Goal: Task Accomplishment & Management: Manage account settings

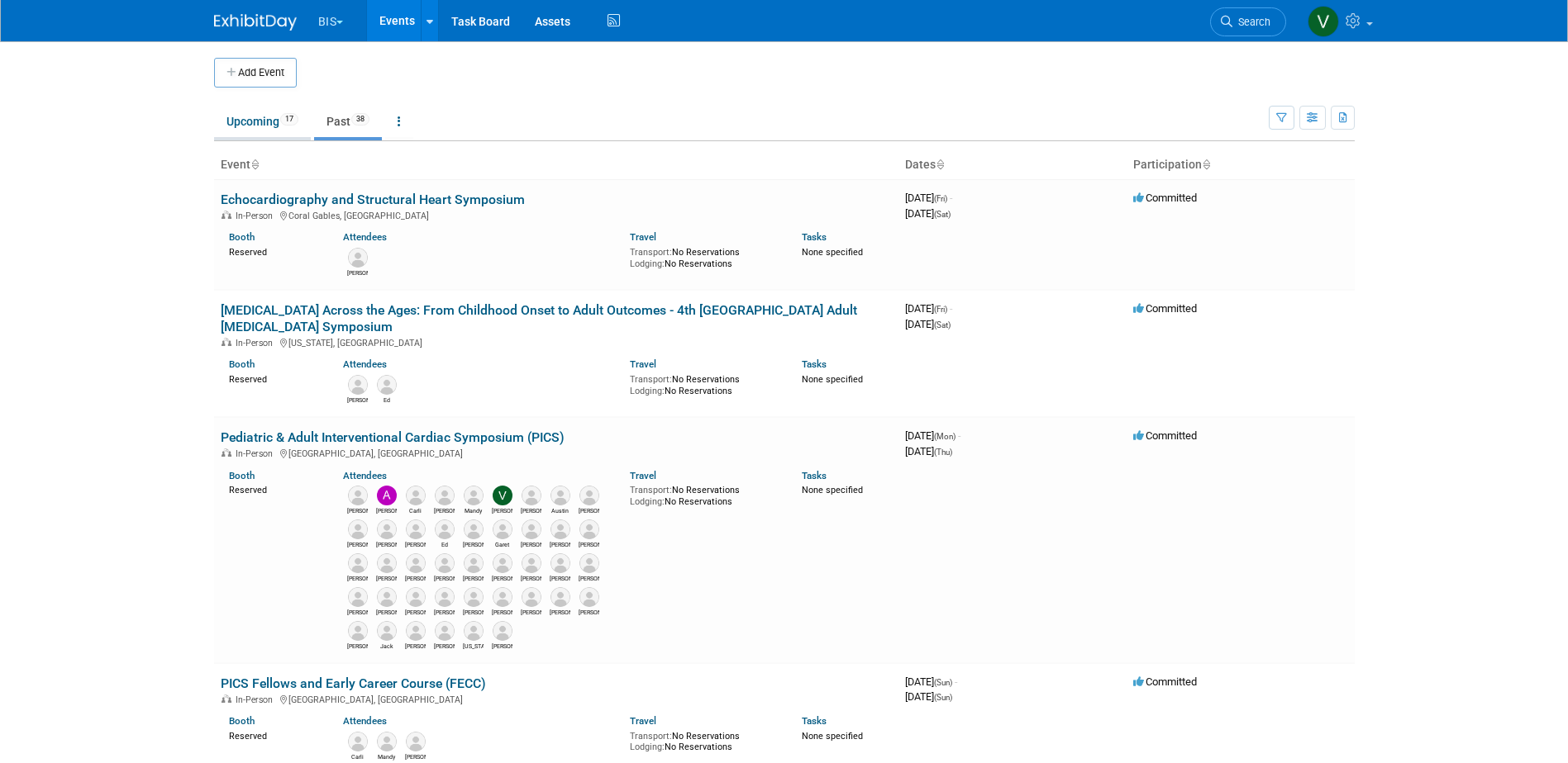
click at [254, 115] on link "Upcoming 17" at bounding box center [262, 121] width 97 height 31
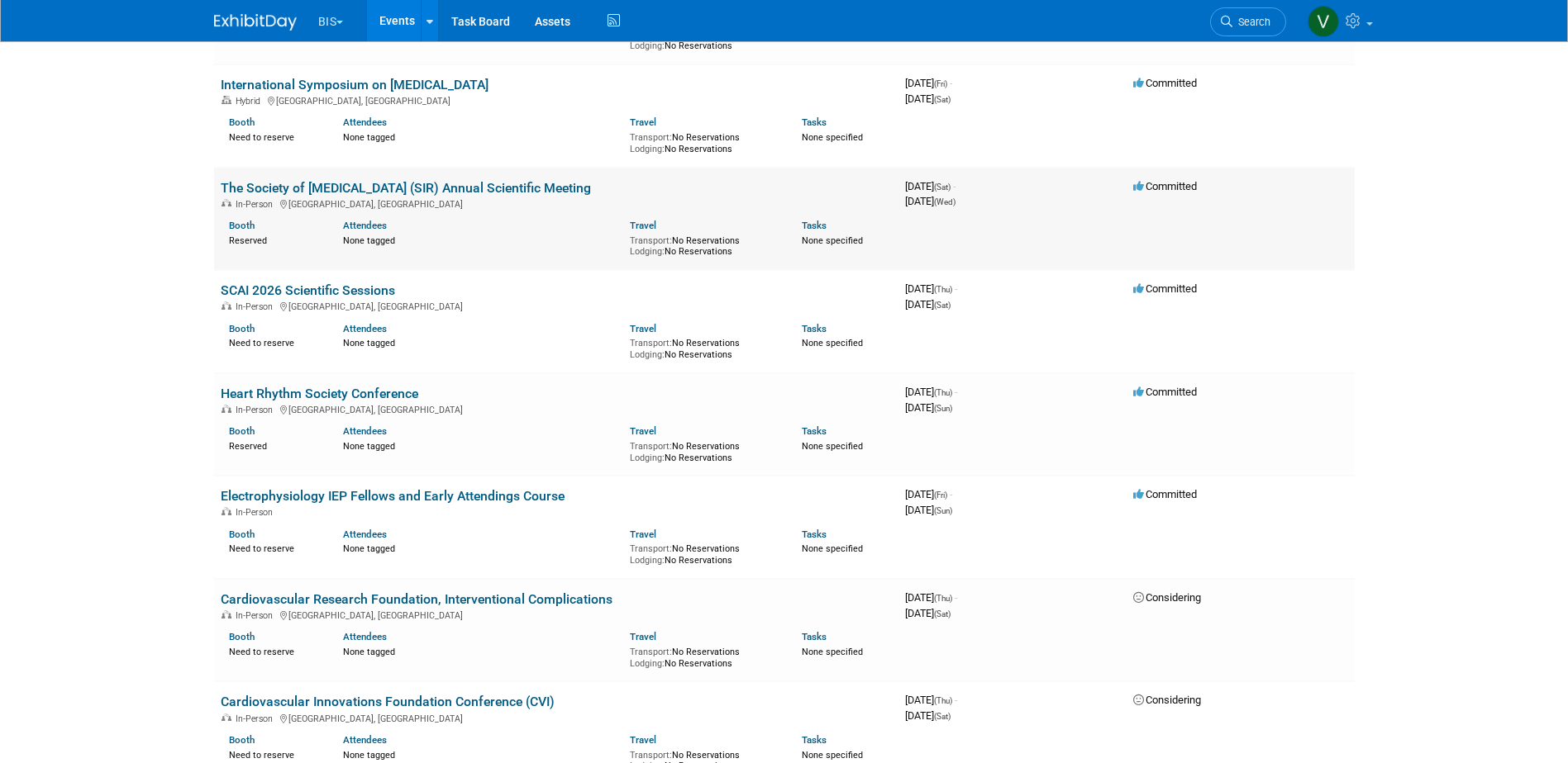
scroll to position [1157, 0]
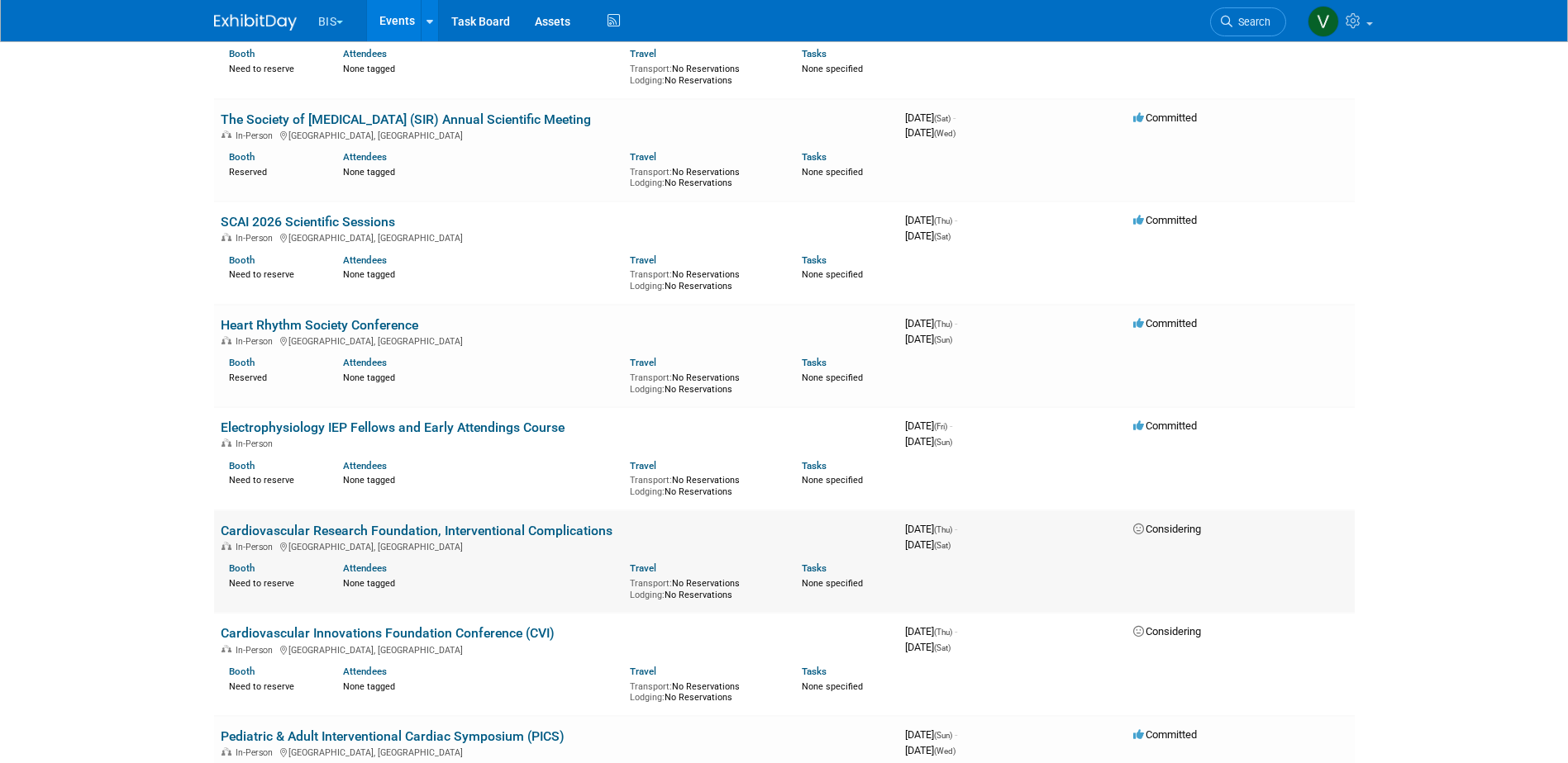
click at [455, 538] on link "Cardiovascular Research Foundation, Interventional Complications" at bounding box center [417, 530] width 391 height 16
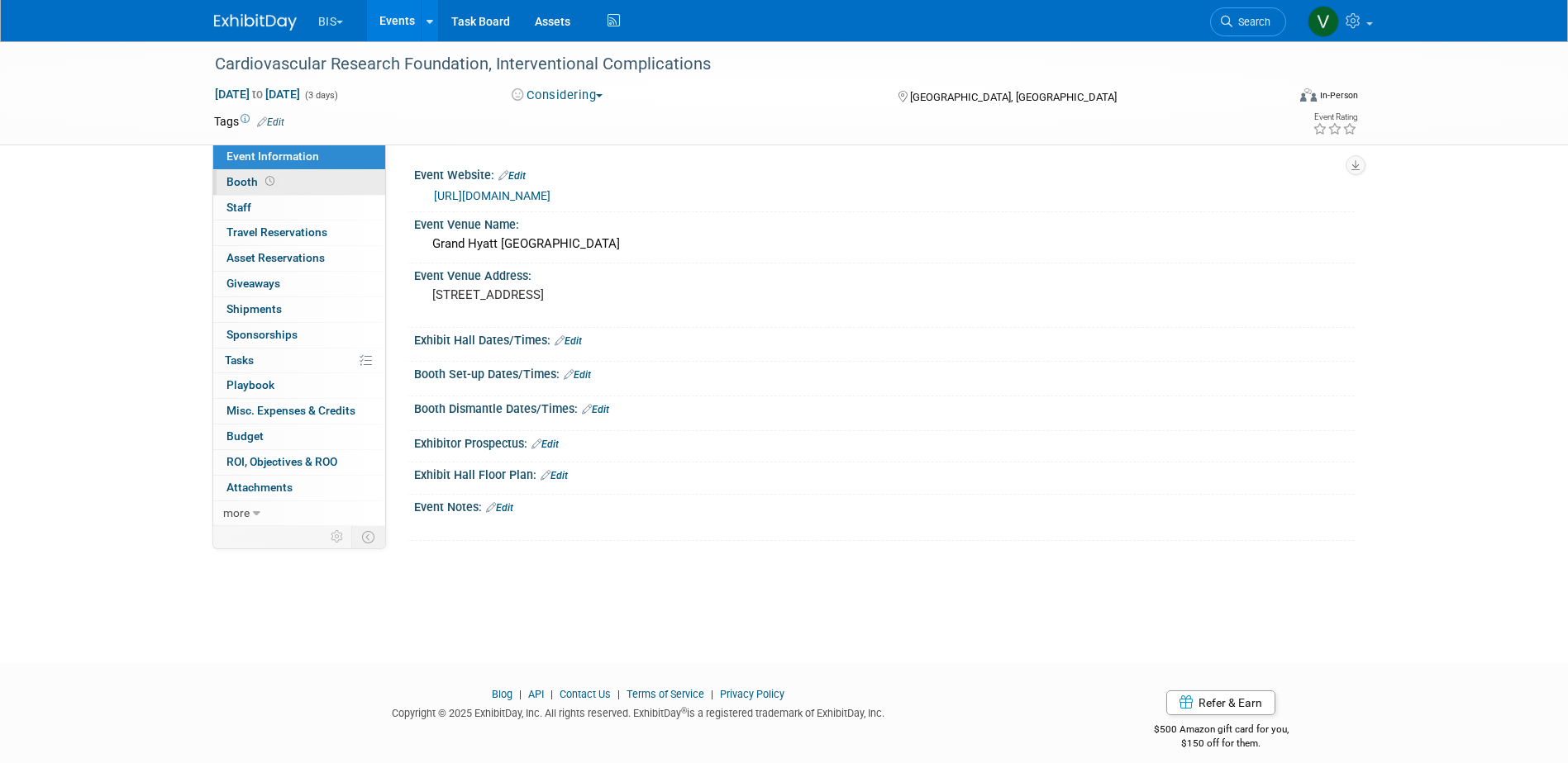
click at [271, 177] on icon at bounding box center [270, 181] width 9 height 9
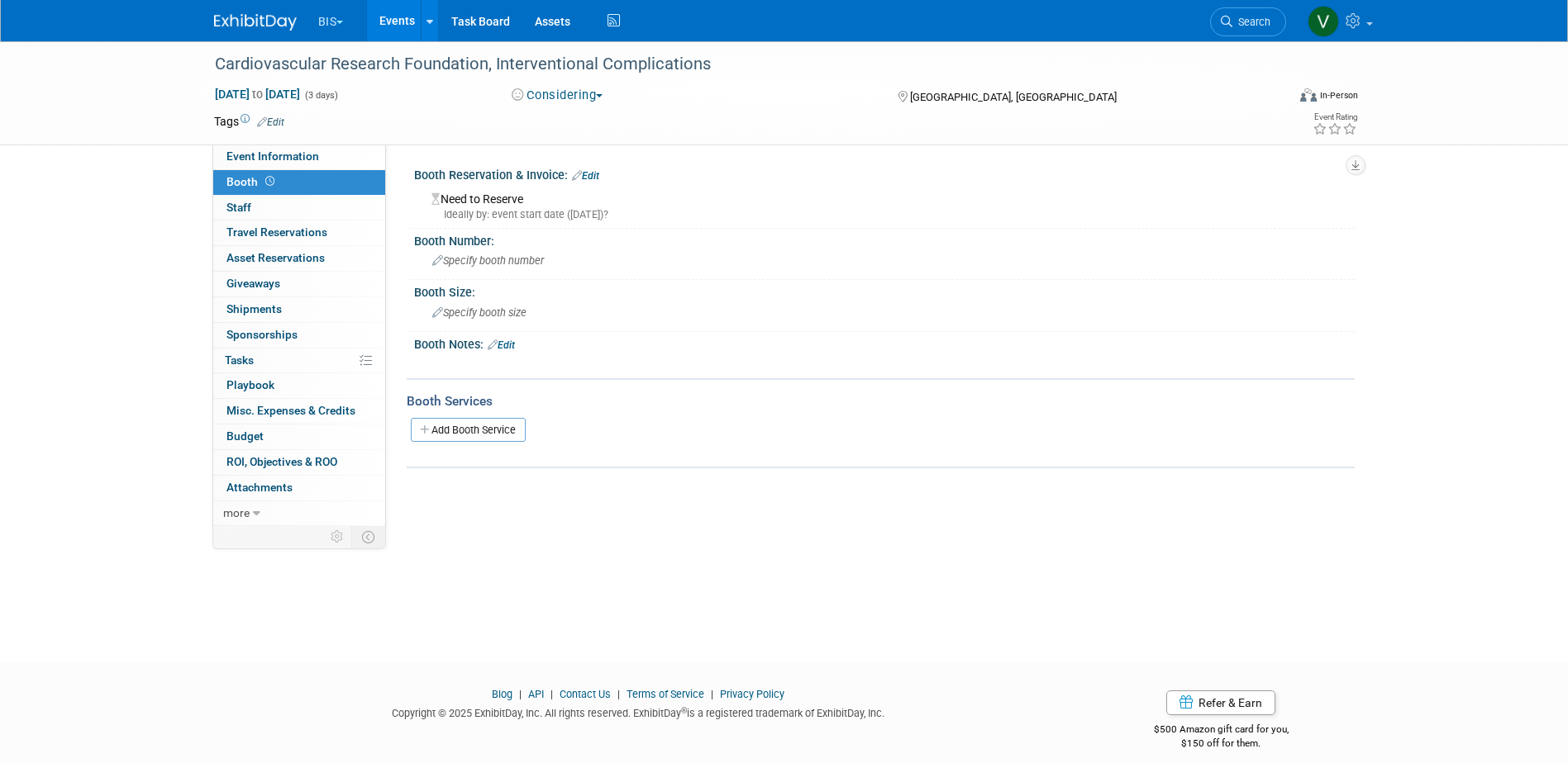
click at [515, 346] on link "Edit" at bounding box center [501, 345] width 27 height 12
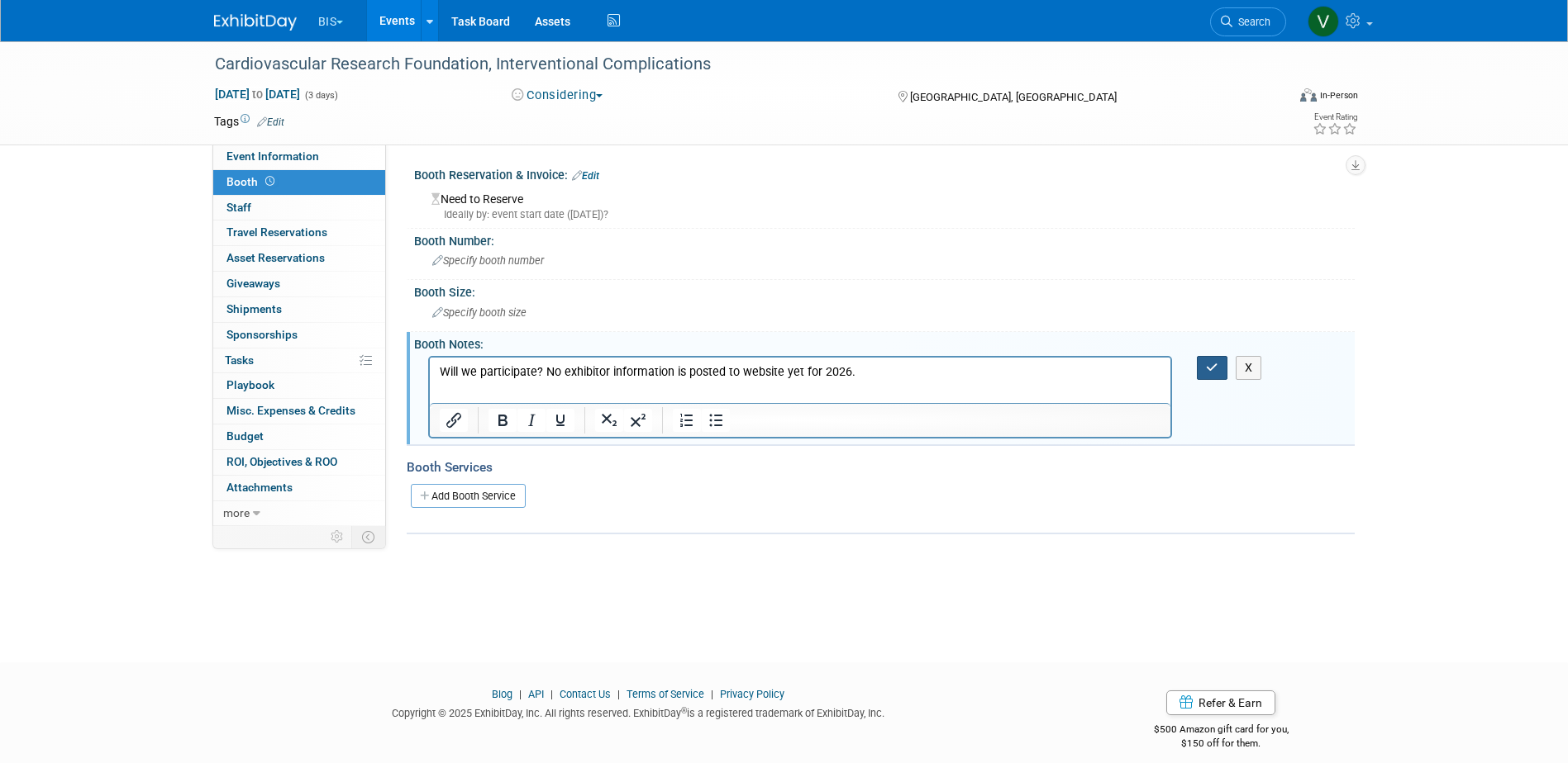
click at [1214, 364] on icon "button" at bounding box center [1212, 368] width 13 height 12
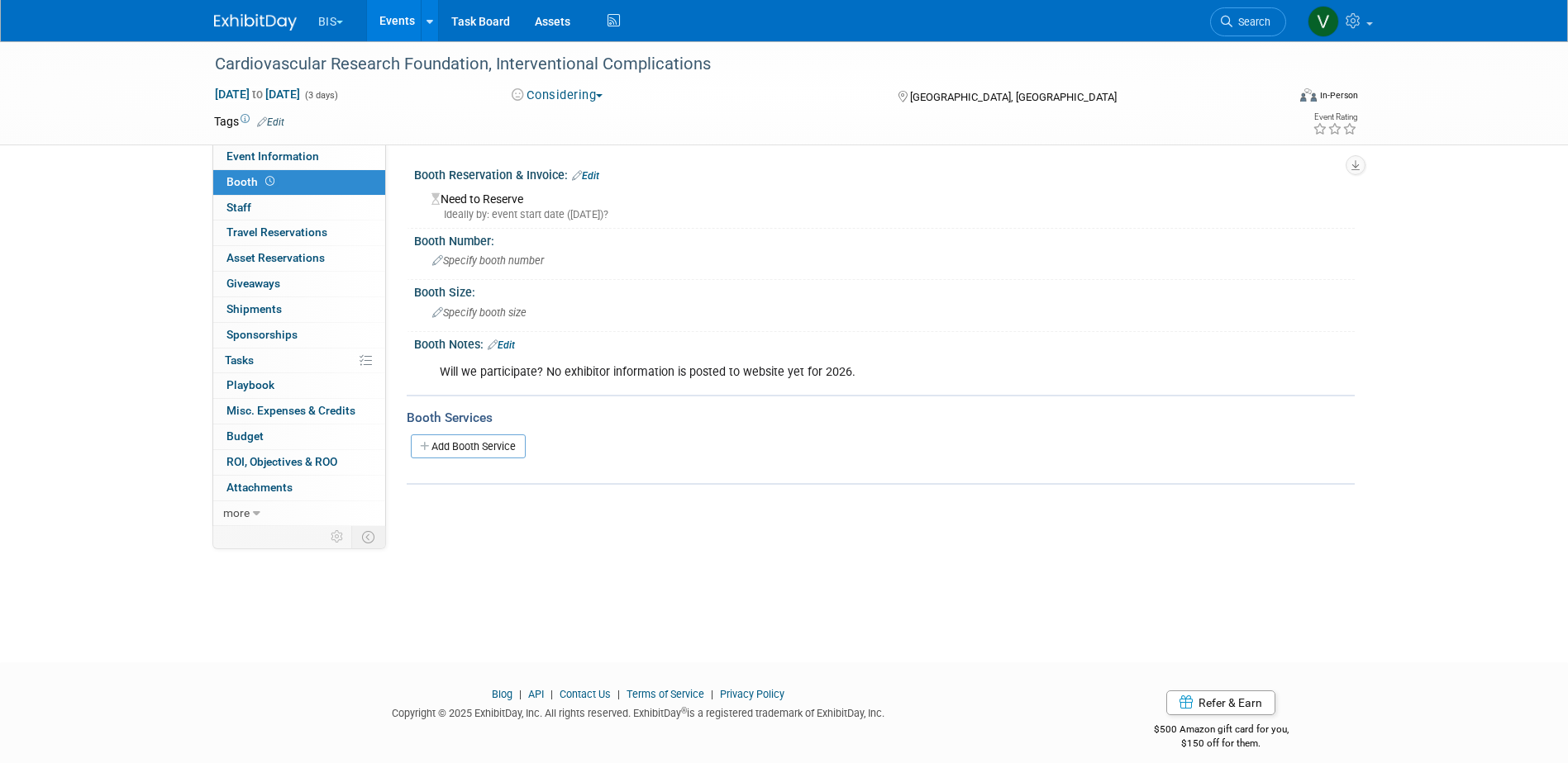
click at [398, 11] on link "Events" at bounding box center [397, 20] width 60 height 41
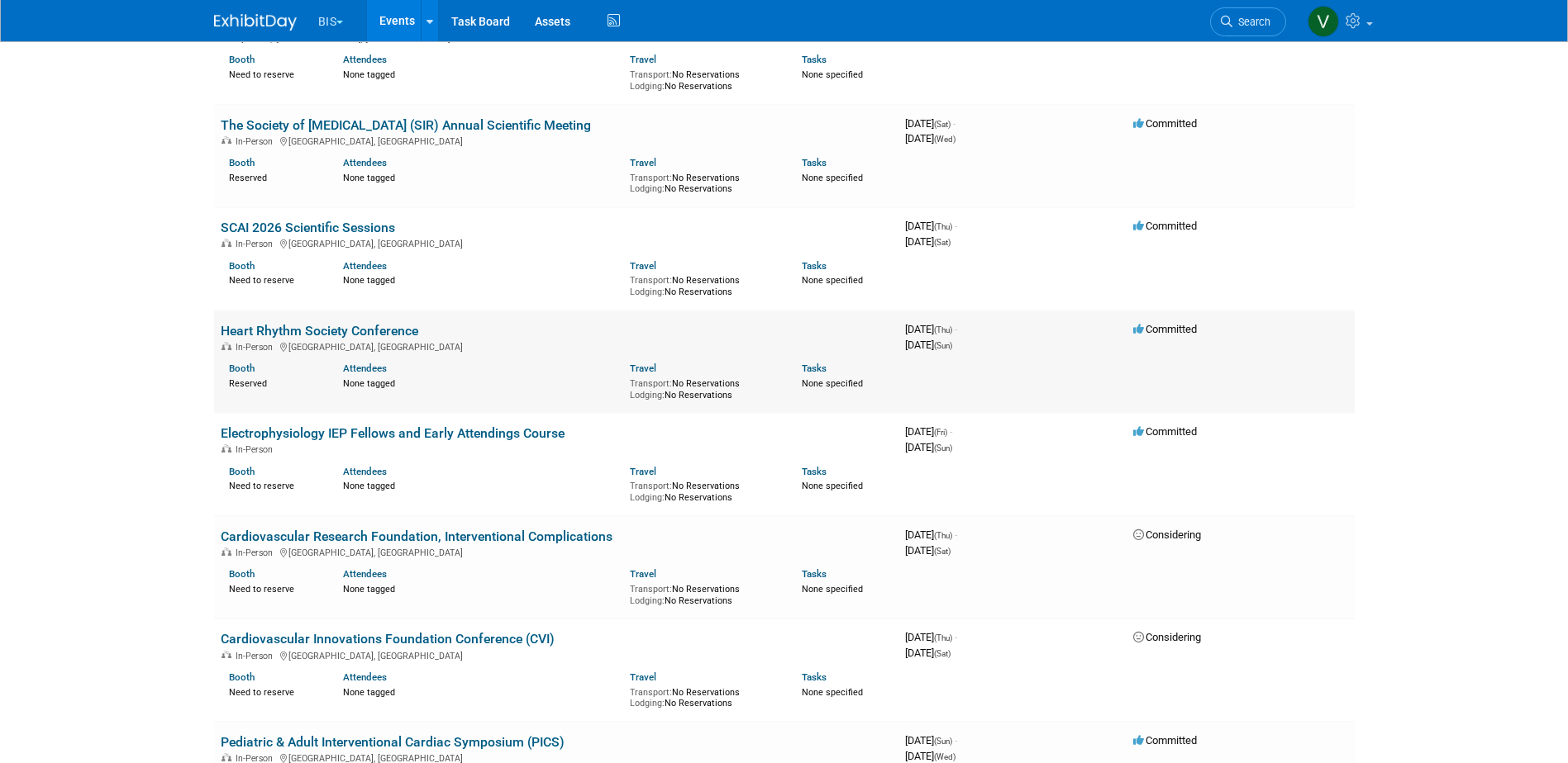
scroll to position [1157, 0]
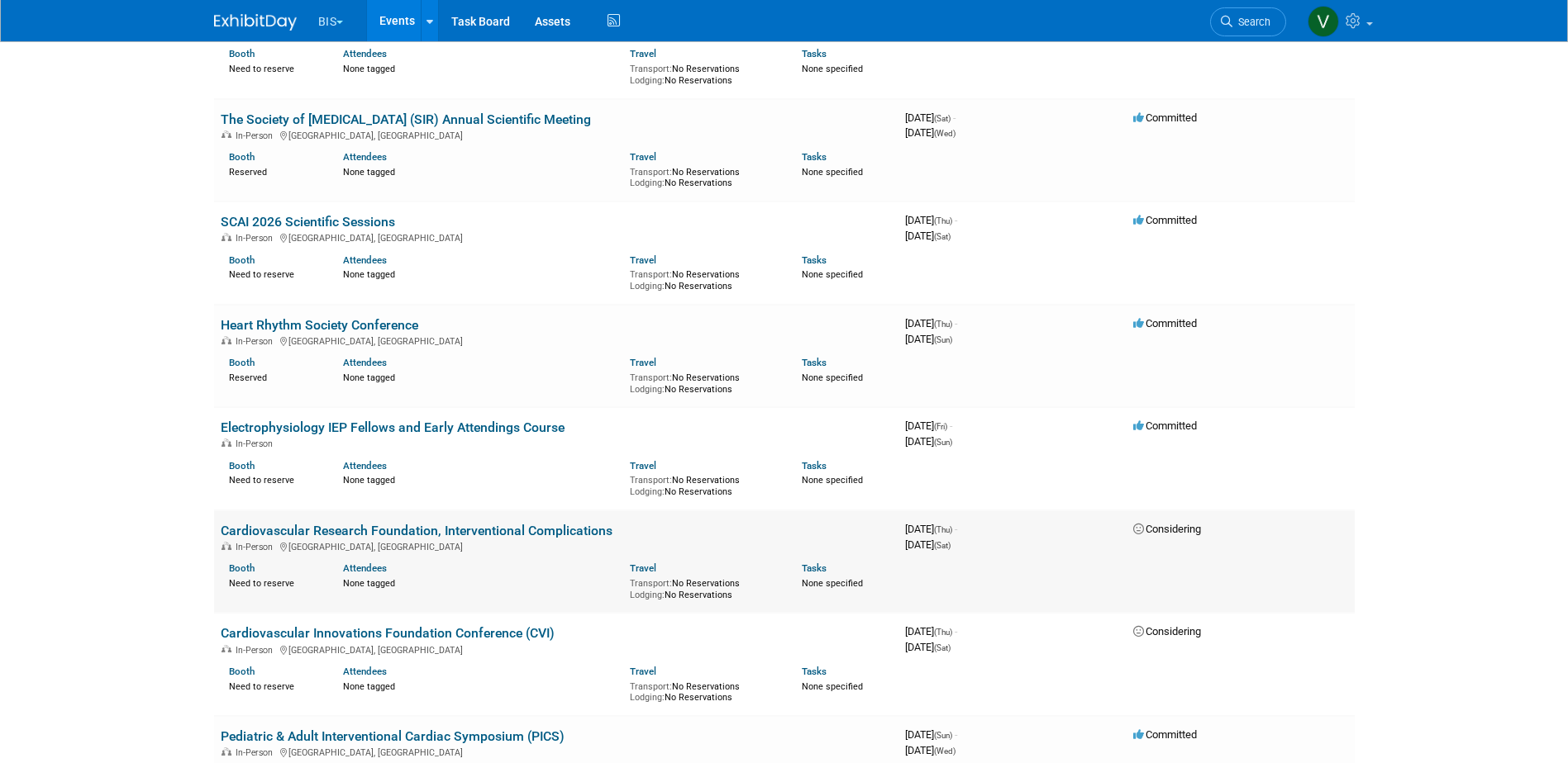
click at [401, 526] on link "Cardiovascular Research Foundation, Interventional Complications" at bounding box center [417, 530] width 391 height 16
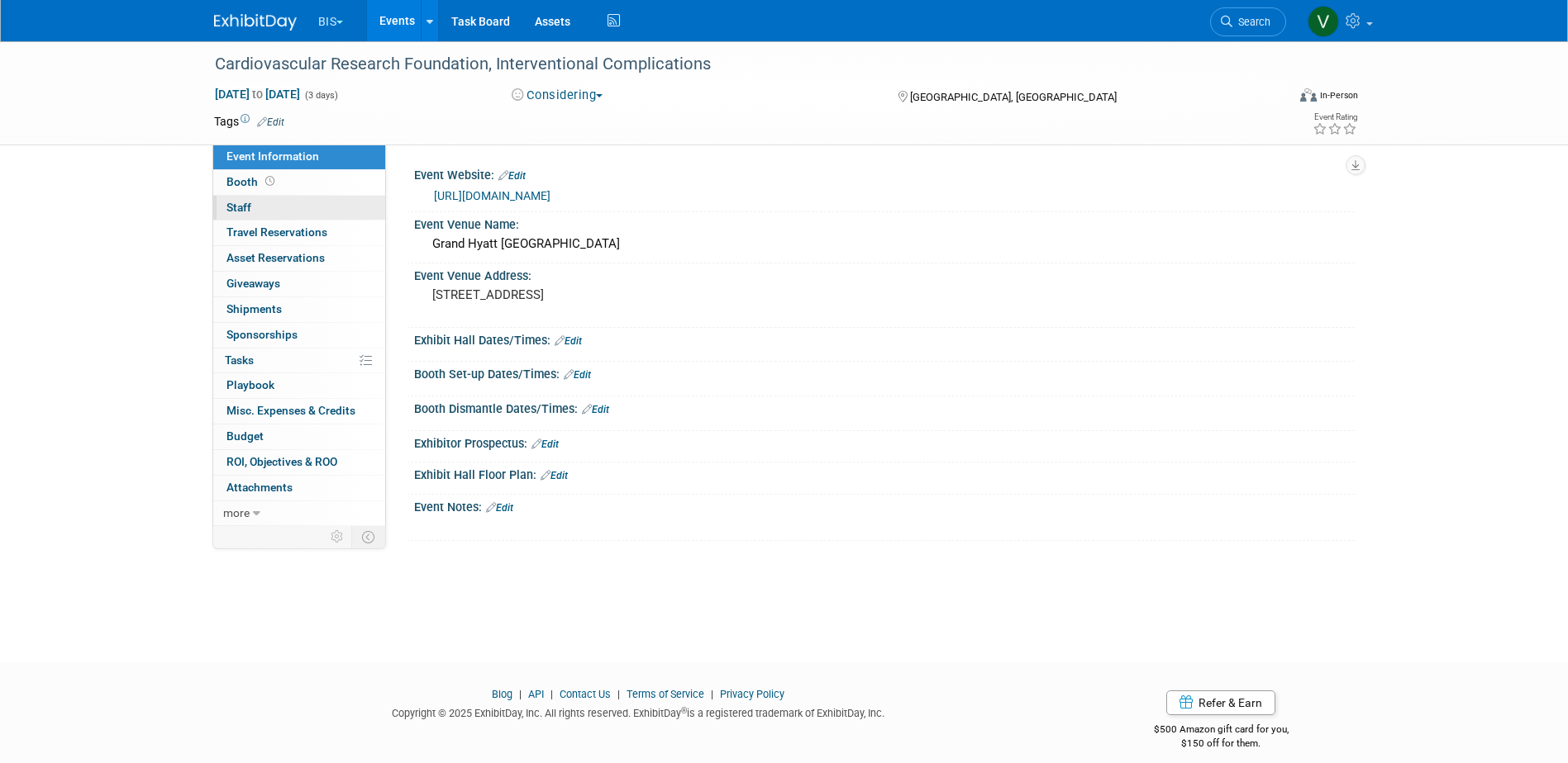
click at [265, 200] on link "0 Staff 0" at bounding box center [299, 208] width 172 height 25
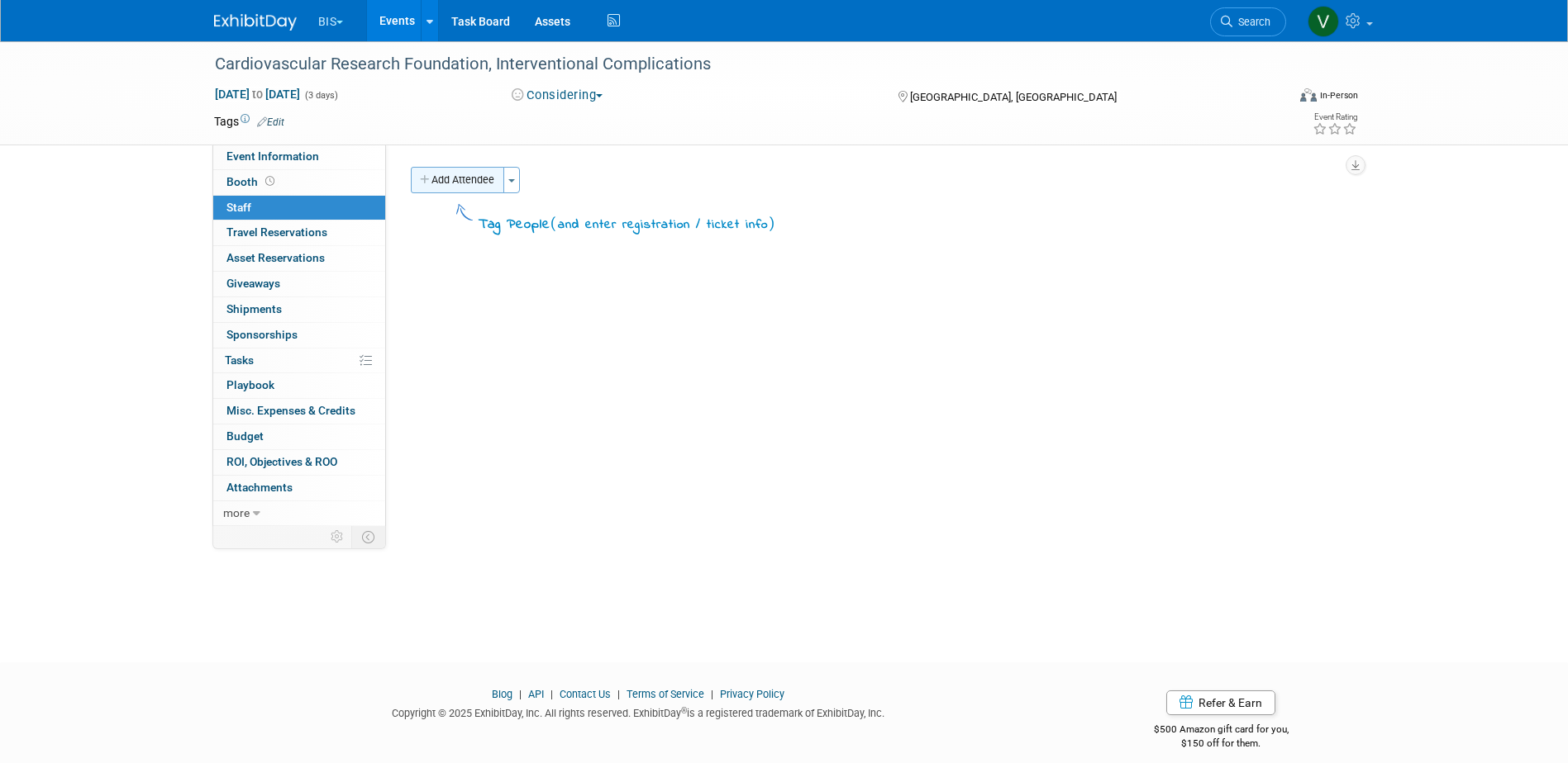
click at [493, 181] on button "Add Attendee" at bounding box center [457, 180] width 93 height 26
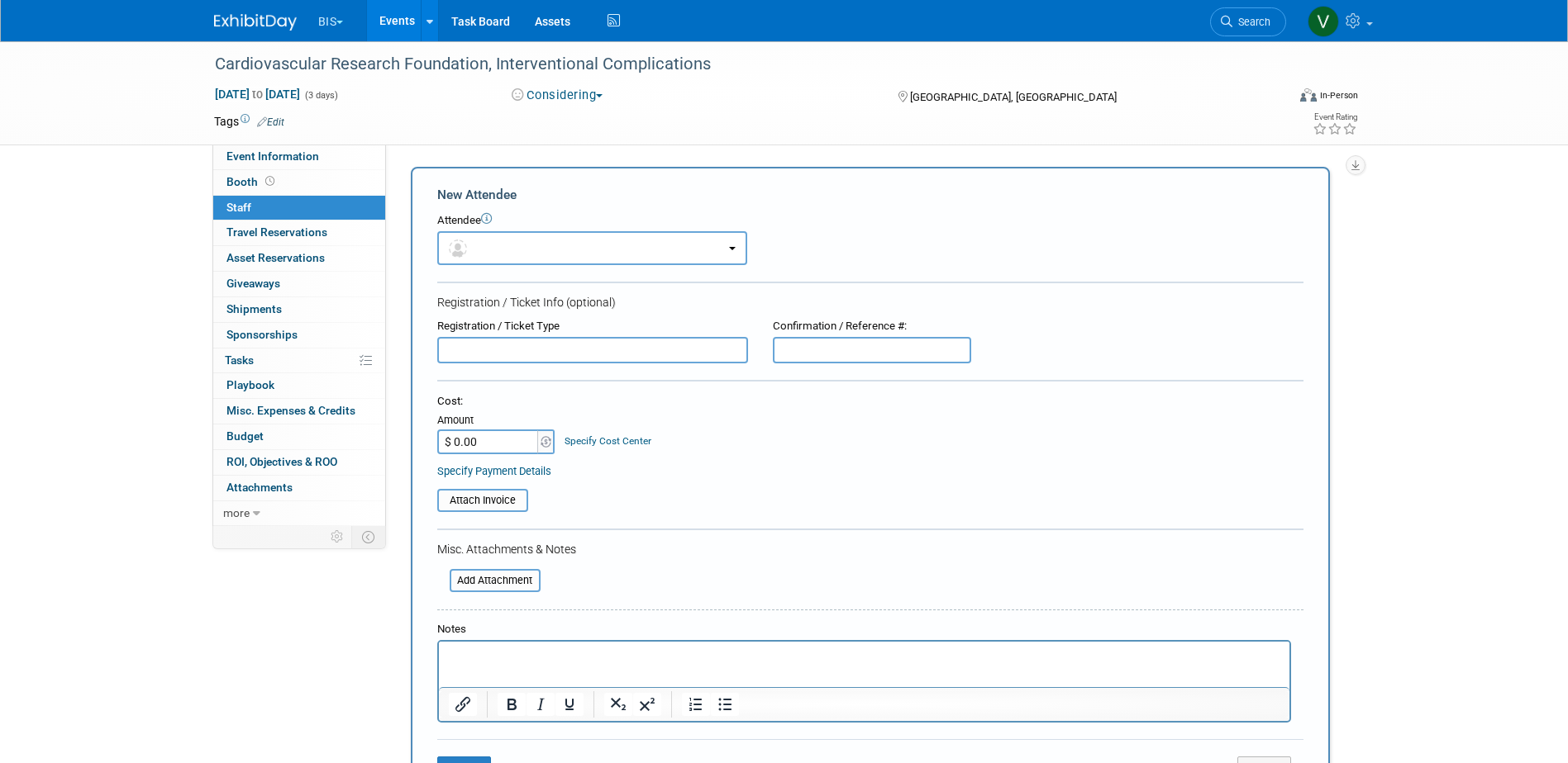
click at [405, 19] on link "Events" at bounding box center [397, 20] width 60 height 41
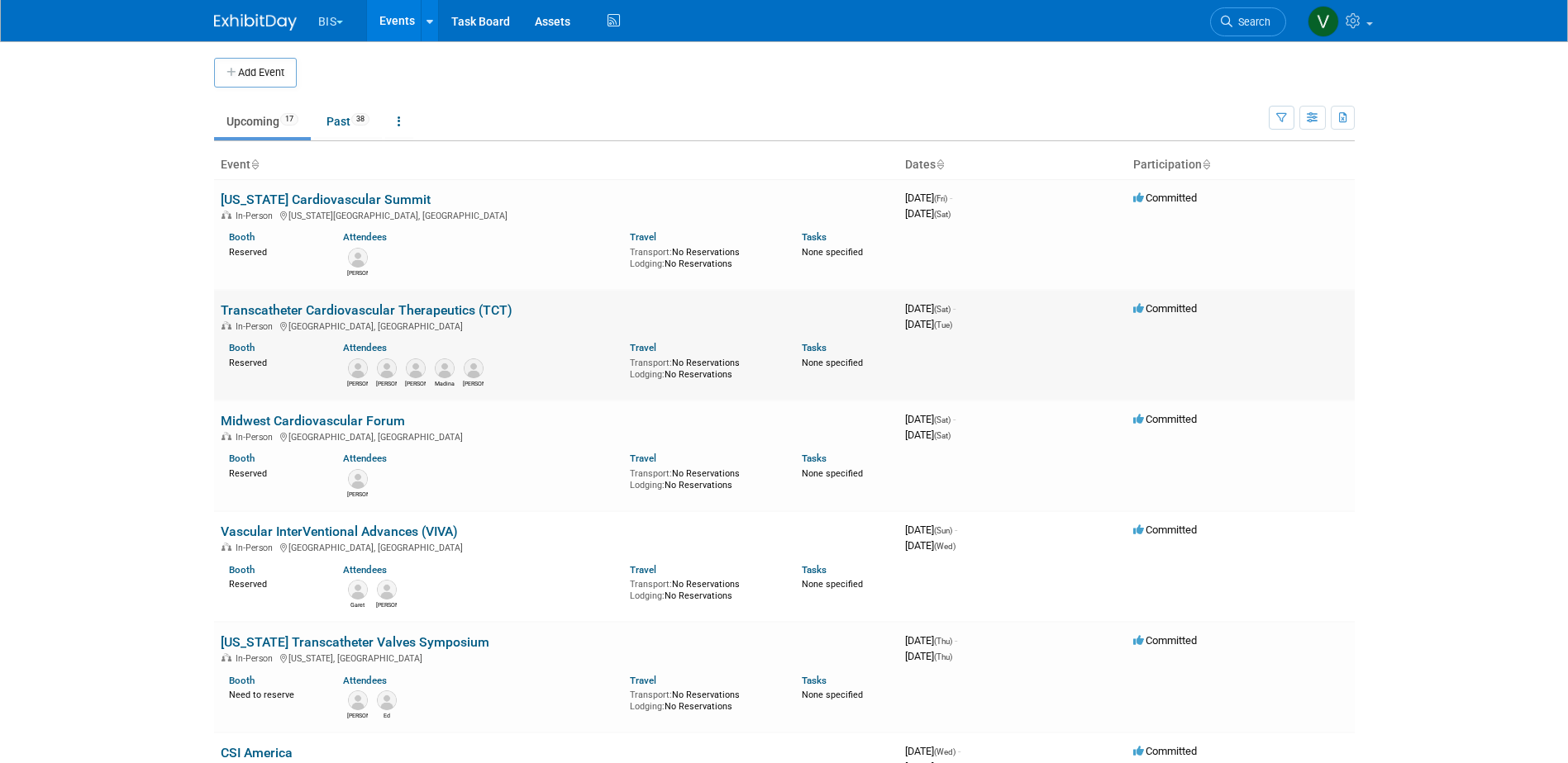
click at [466, 310] on link "Transcatheter Cardiovascular Therapeutics (TCT)" at bounding box center [366, 310] width 291 height 16
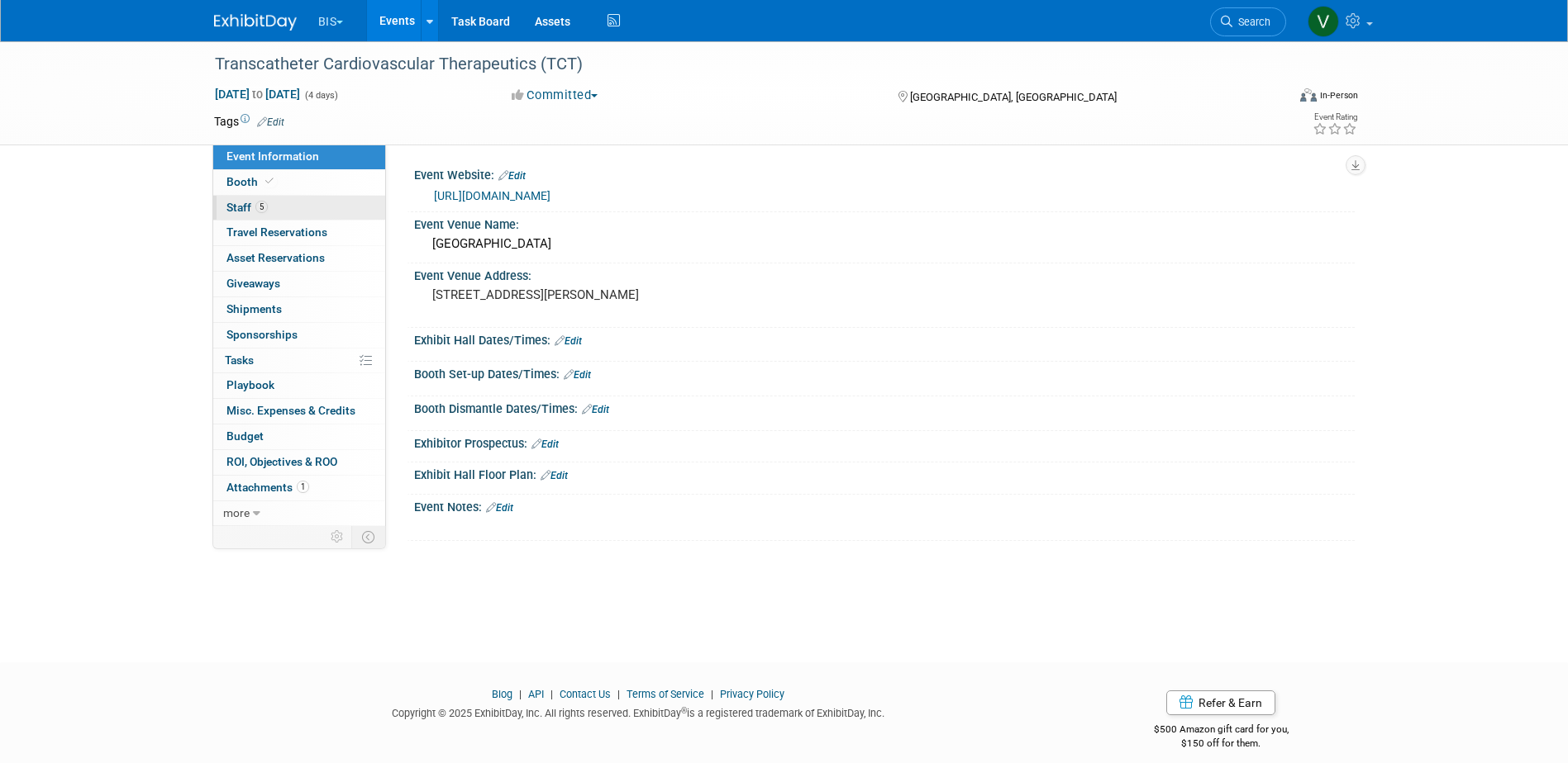
click at [258, 202] on span "5" at bounding box center [261, 206] width 13 height 13
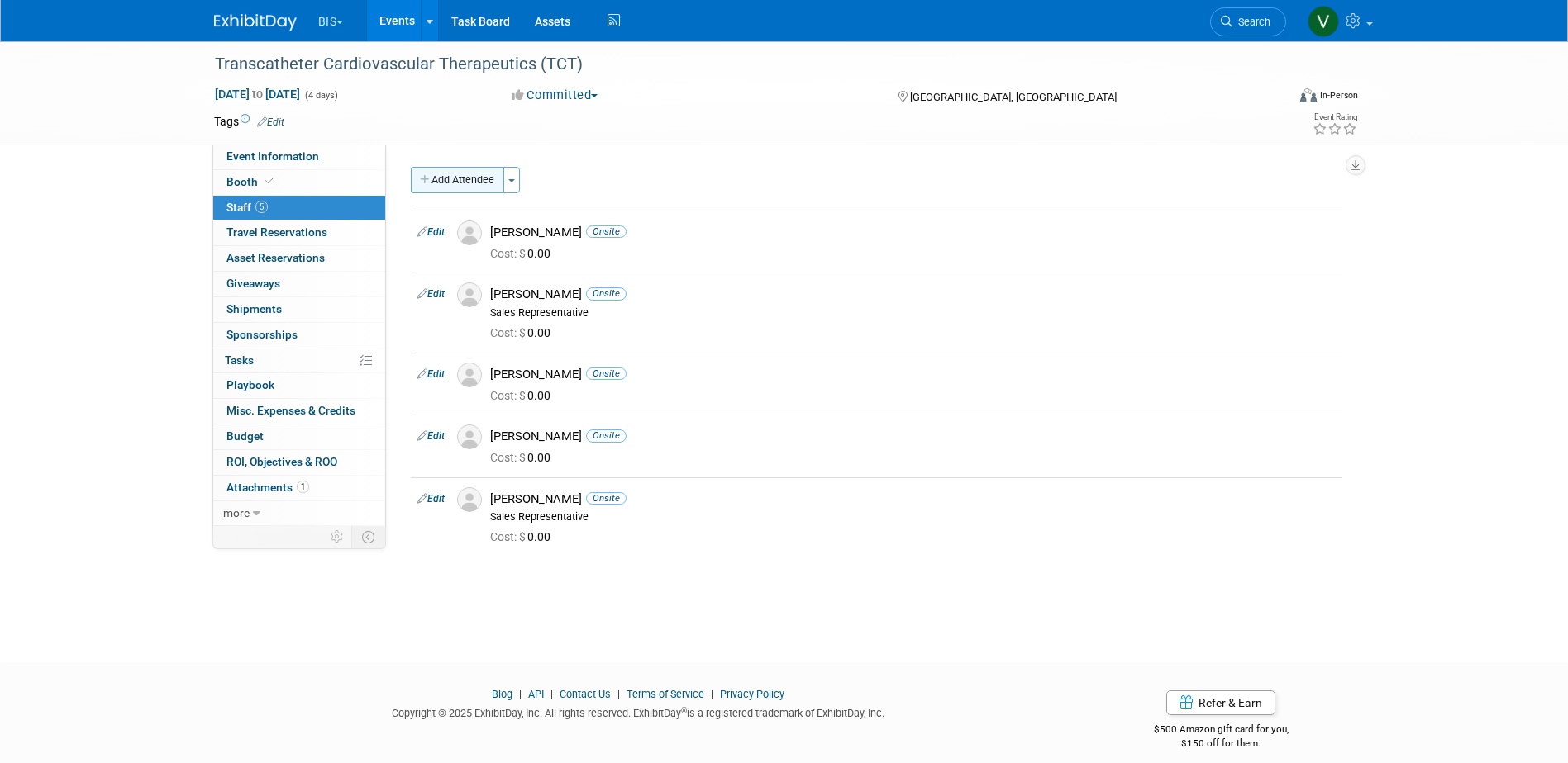
click at [487, 186] on button "Add Attendee" at bounding box center [457, 180] width 93 height 26
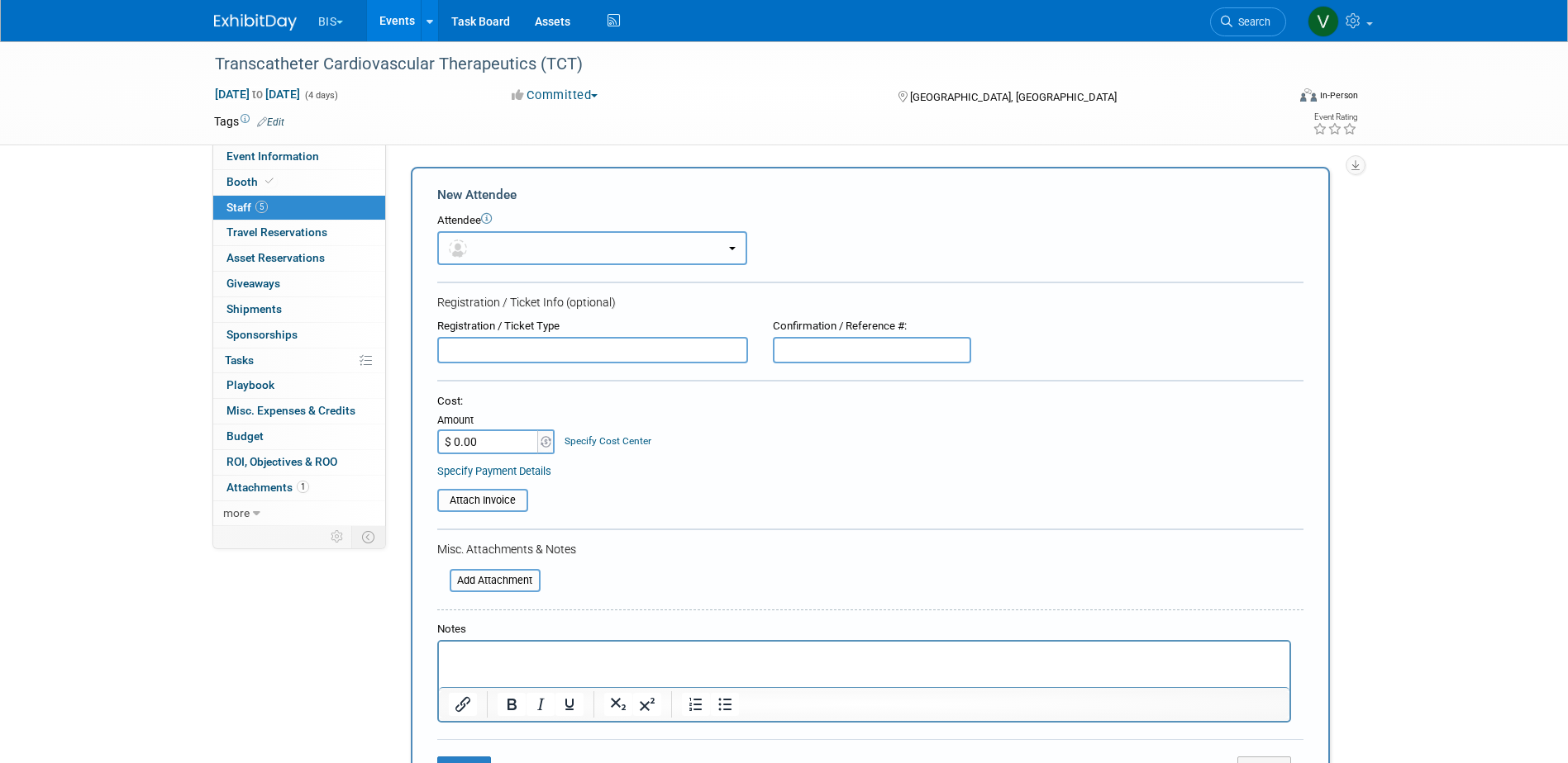
click at [499, 253] on button "button" at bounding box center [592, 248] width 310 height 34
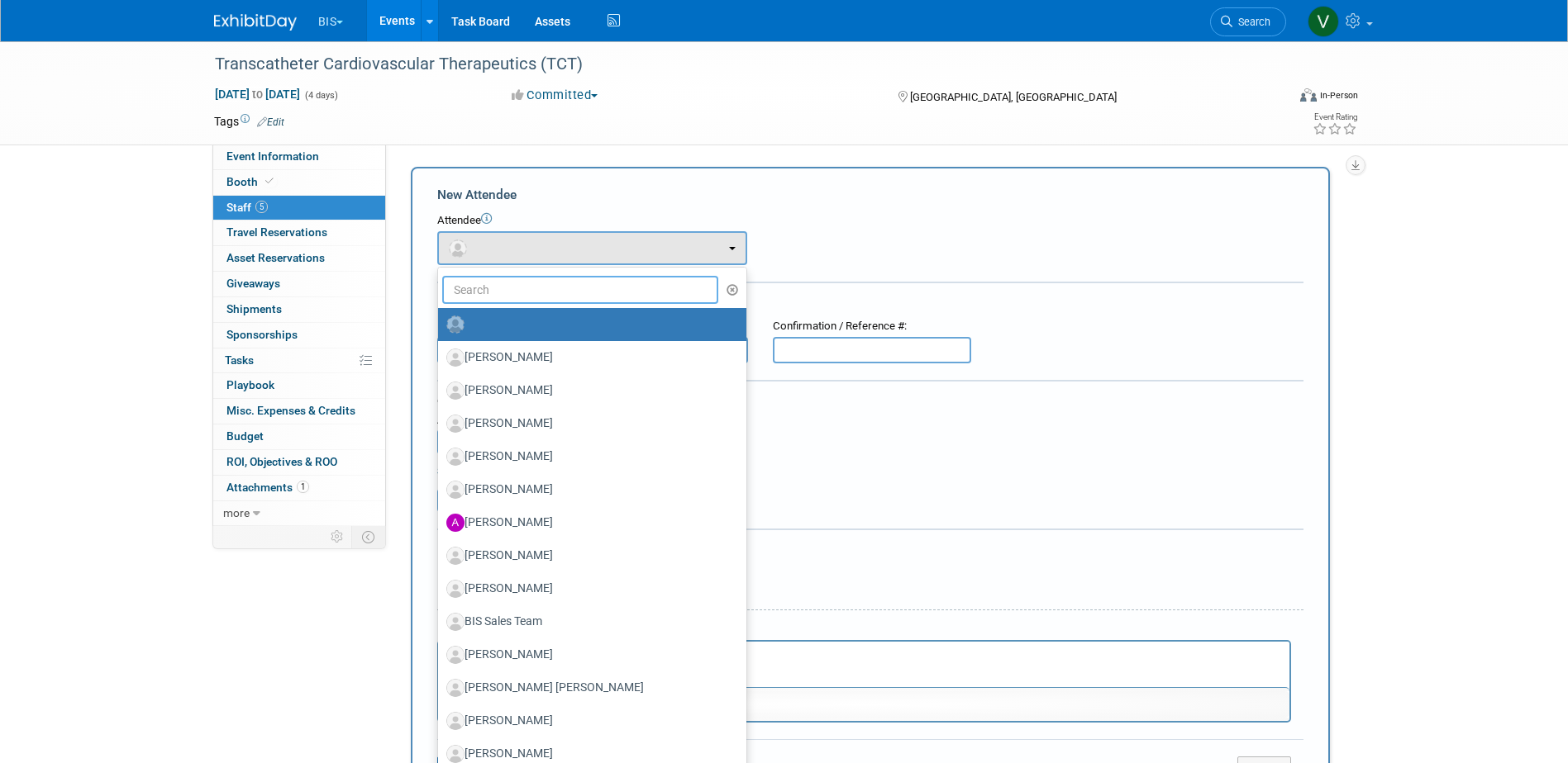
click at [509, 288] on input "text" at bounding box center [581, 290] width 277 height 28
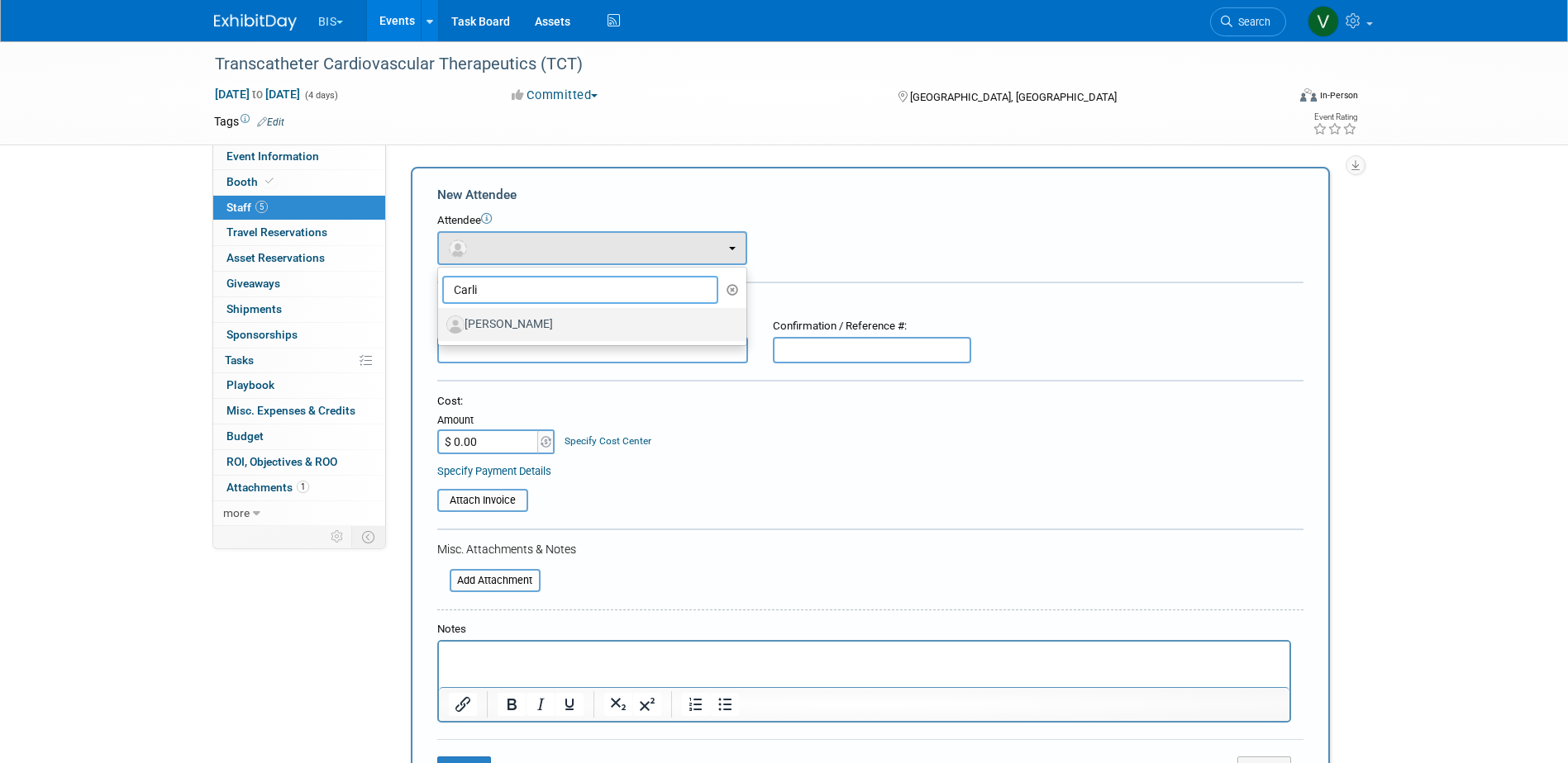
type input "Carli"
click at [518, 321] on label "Carli Vizak" at bounding box center [588, 324] width 284 height 26
click at [441, 321] on input "Carli Vizak" at bounding box center [435, 322] width 11 height 11
select select "762fadf9-afa7-444b-b4ce-6f2a289e6151"
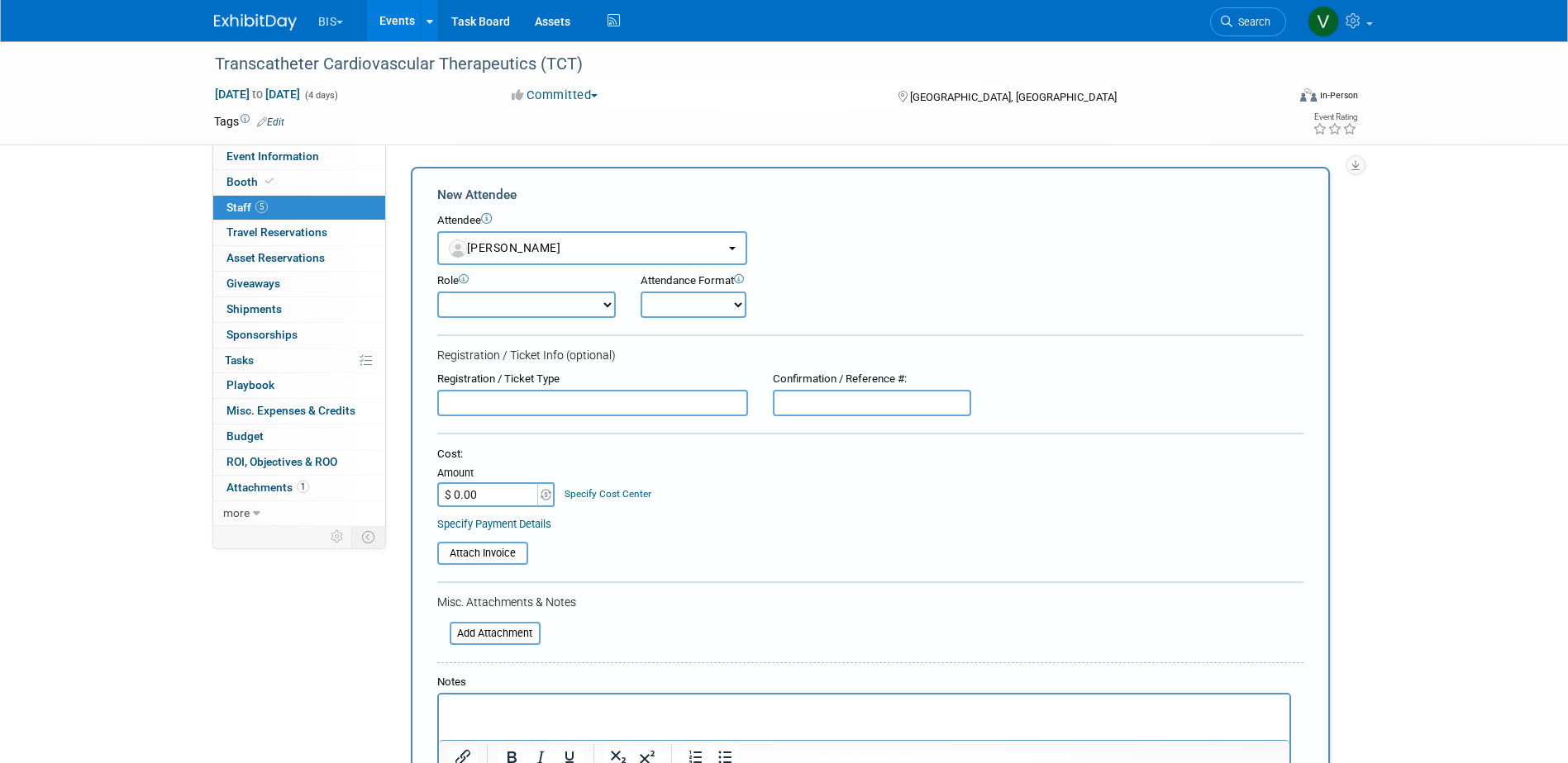
click at [685, 302] on select "Onsite Remote" at bounding box center [694, 304] width 106 height 26
select select "1"
click at [641, 291] on select "Onsite Remote" at bounding box center [694, 304] width 106 height 26
click at [559, 305] on select "Demonstrator Host Planner Presenter Sales Representative Set-up/Dismantle Crew …" at bounding box center [527, 304] width 179 height 26
click at [934, 282] on div "Role Demonstrator Host Planner Presenter Sales Representative" at bounding box center [870, 291] width 891 height 53
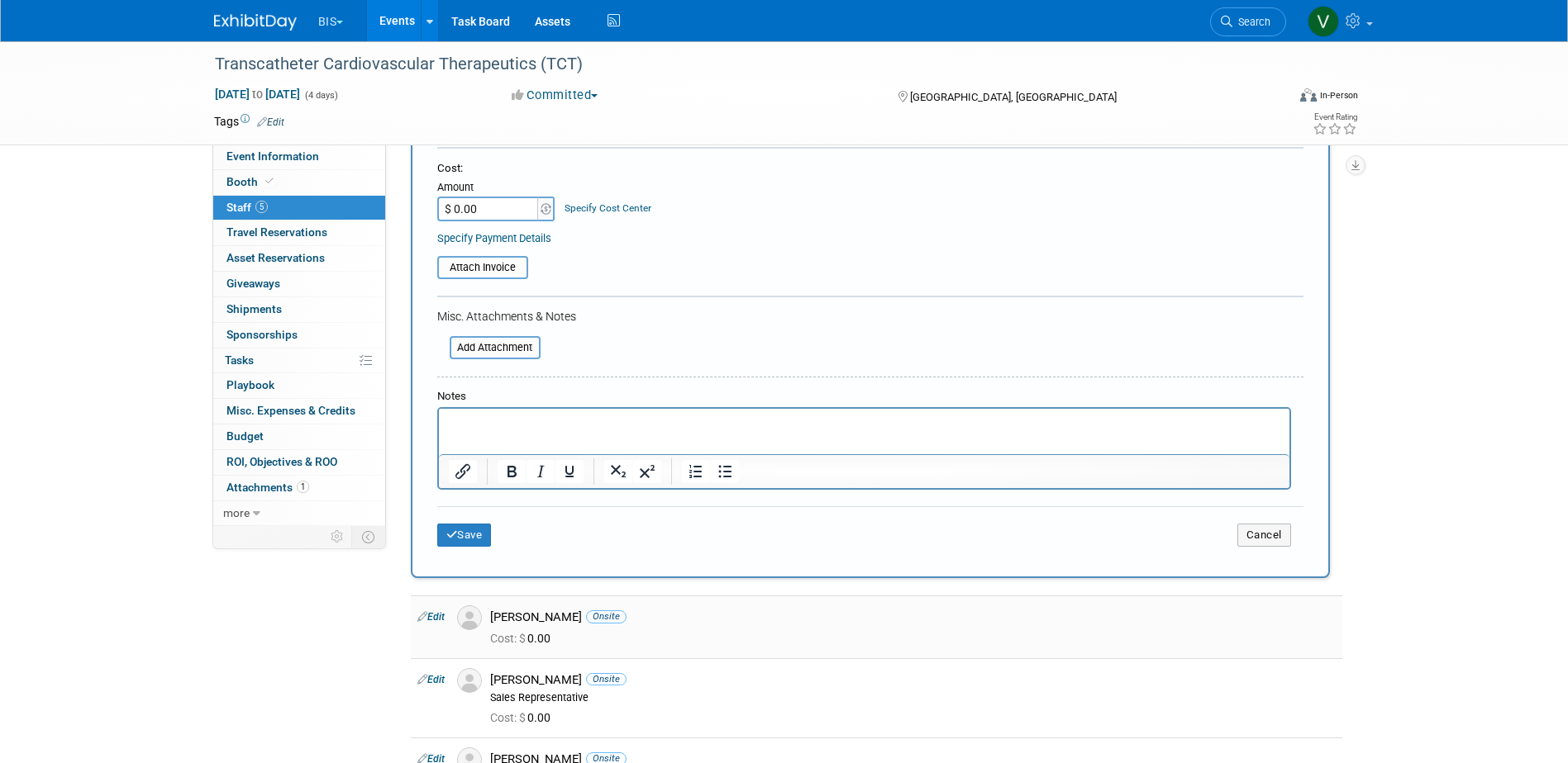
scroll to position [331, 0]
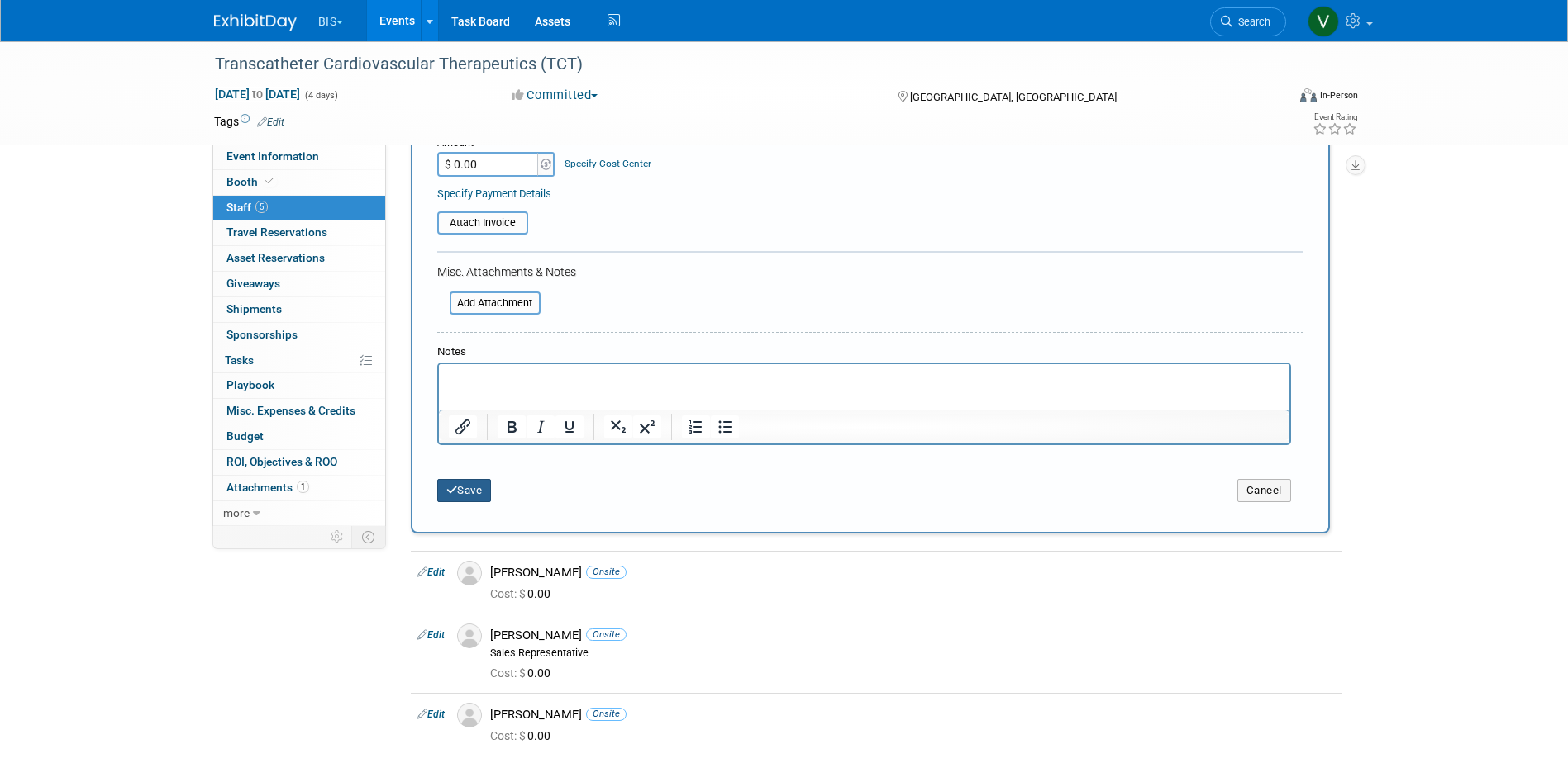
click at [486, 486] on button "Save" at bounding box center [464, 491] width 55 height 24
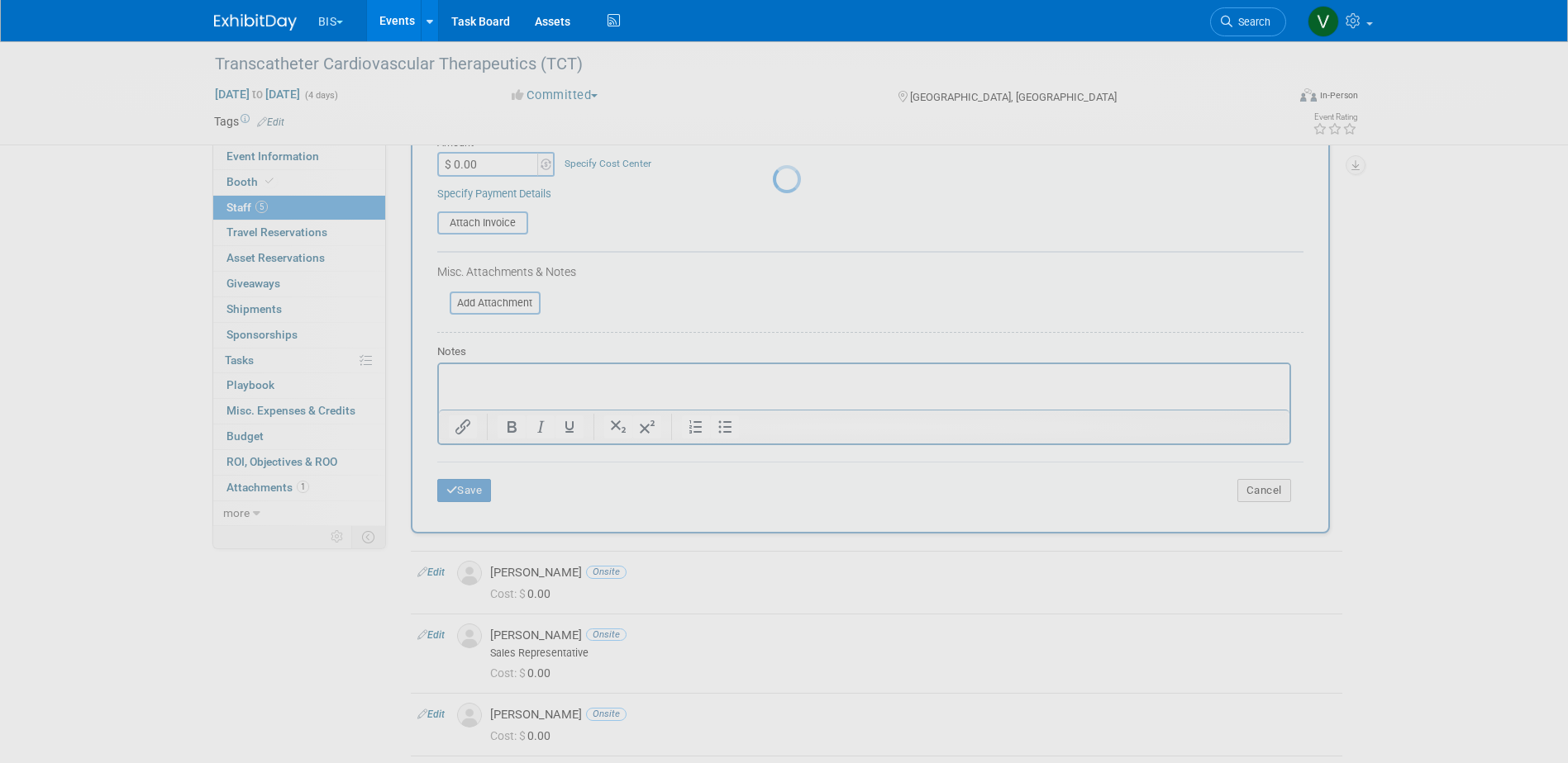
scroll to position [51, 0]
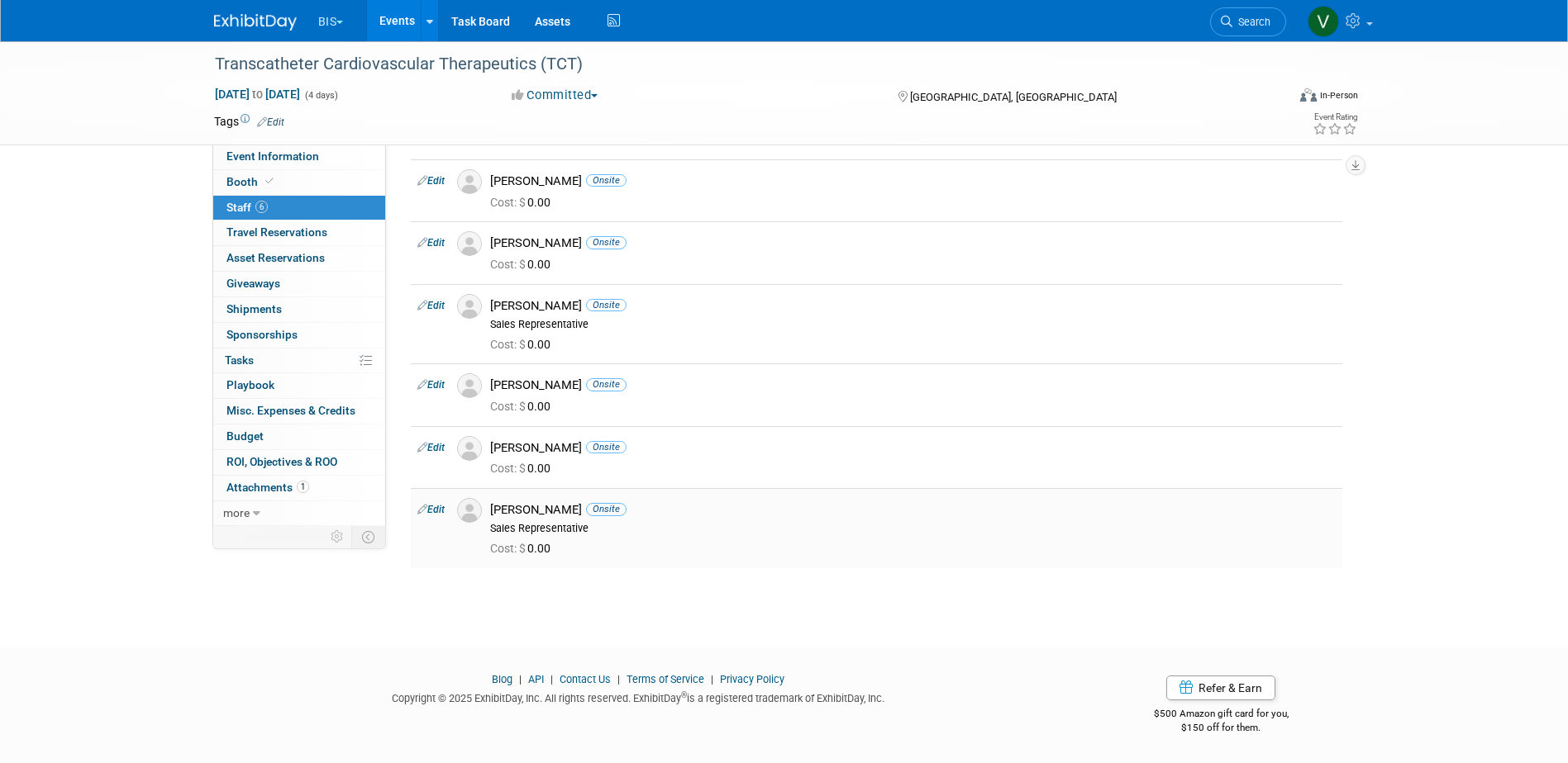
click at [439, 510] on link "Edit" at bounding box center [431, 510] width 27 height 12
select select "04ecb203-4867-4b7a-b37e-a7a8abc5df30"
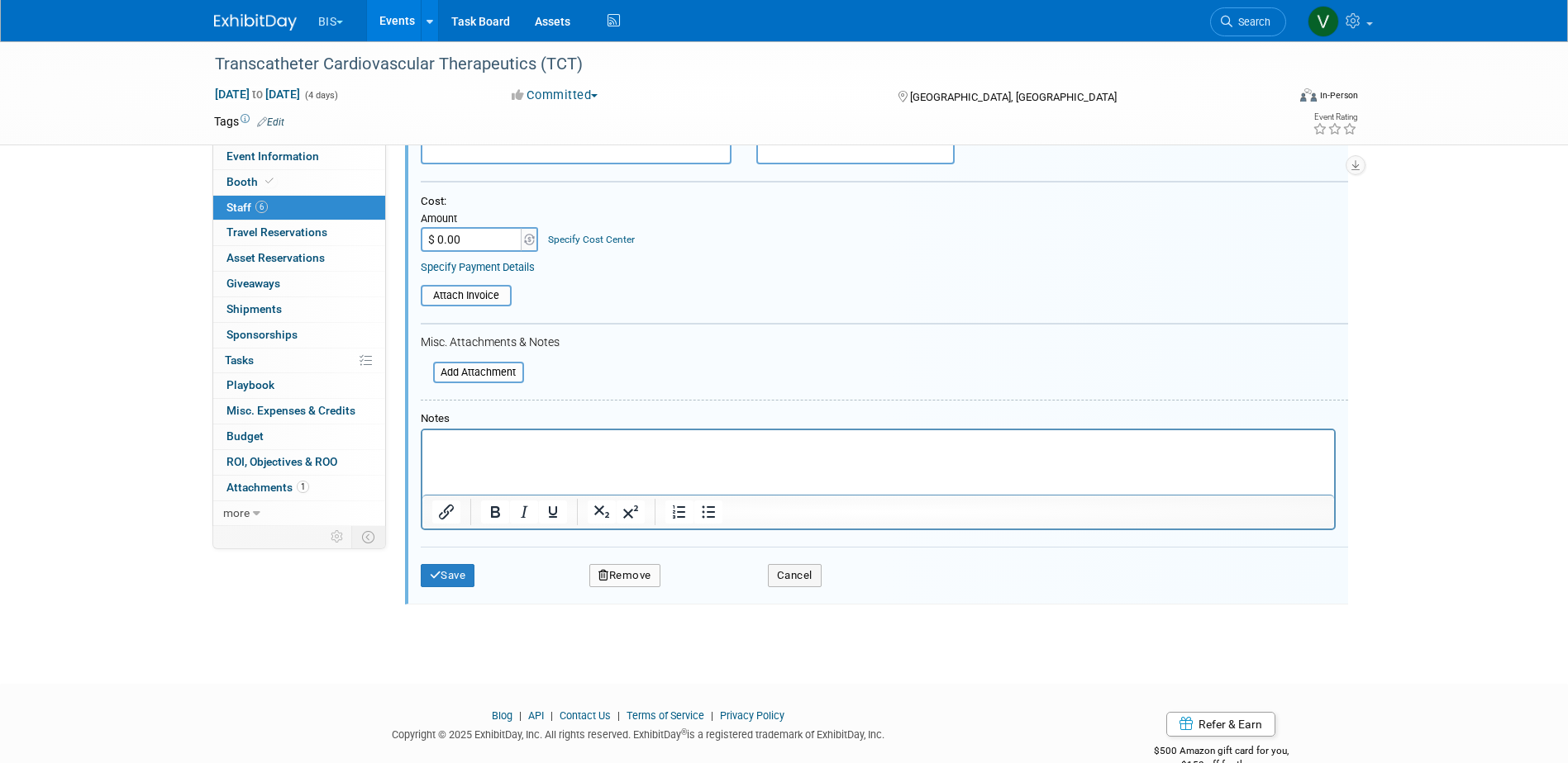
scroll to position [619, 0]
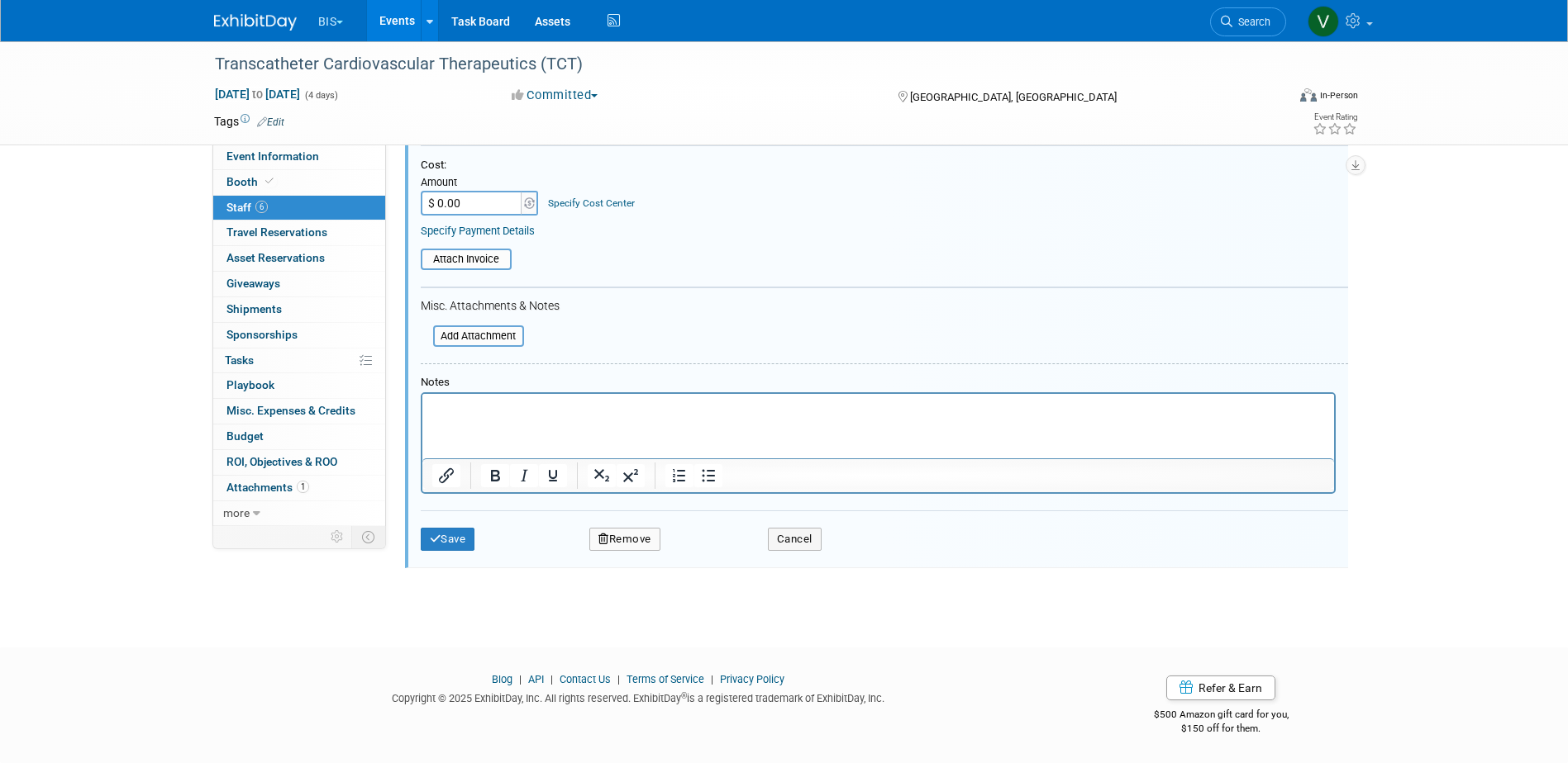
click at [621, 544] on button "Remove" at bounding box center [625, 540] width 71 height 24
click at [711, 550] on link "Yes" at bounding box center [715, 554] width 48 height 26
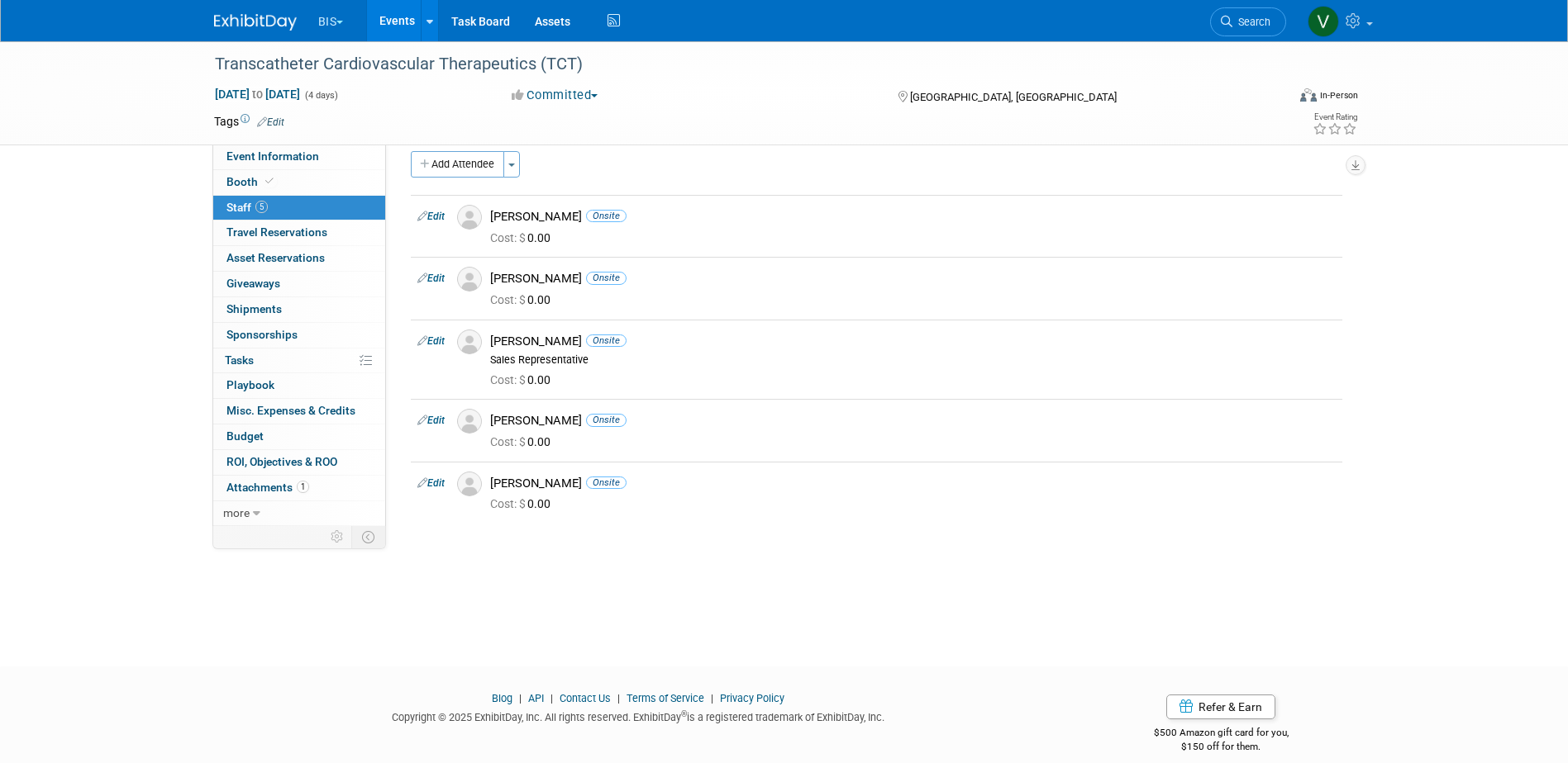
scroll to position [0, 0]
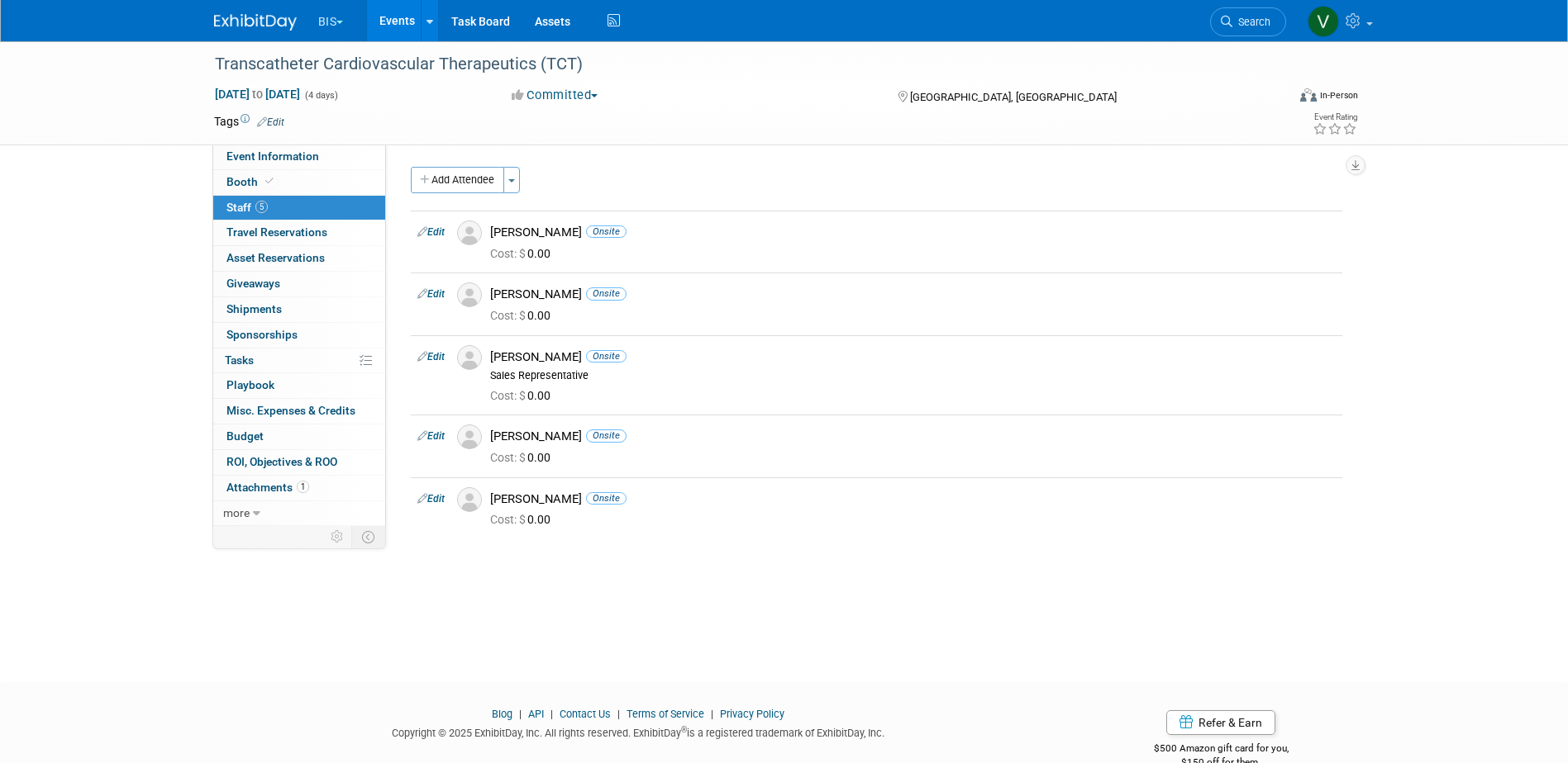
click at [406, 11] on link "Events" at bounding box center [397, 20] width 60 height 41
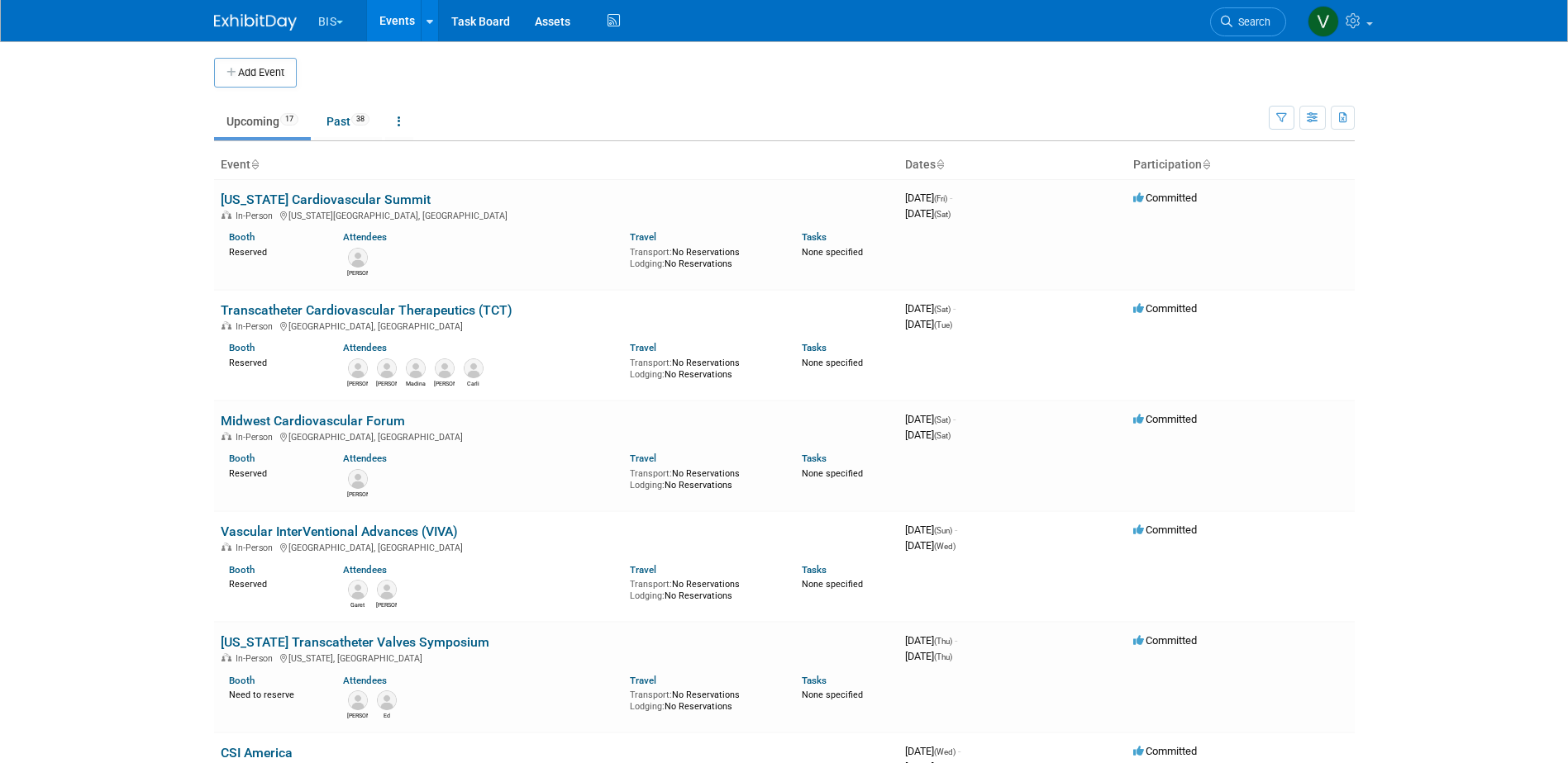
click at [1413, 556] on body "BIS Explore: My Workspaces 3 Go to Workspace: Aesculap [PERSON_NAME] BIS Events…" at bounding box center [784, 381] width 1568 height 763
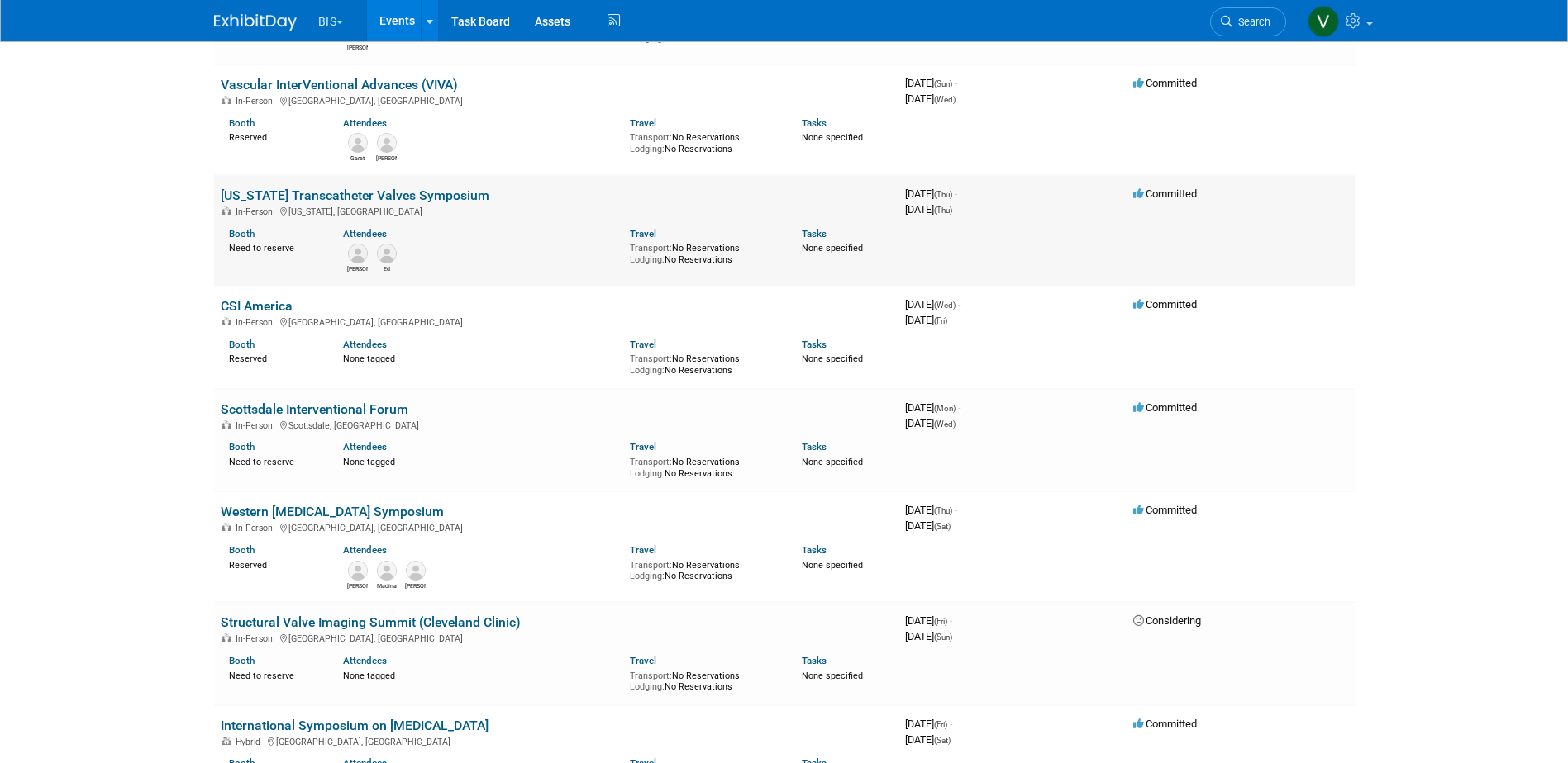
scroll to position [495, 0]
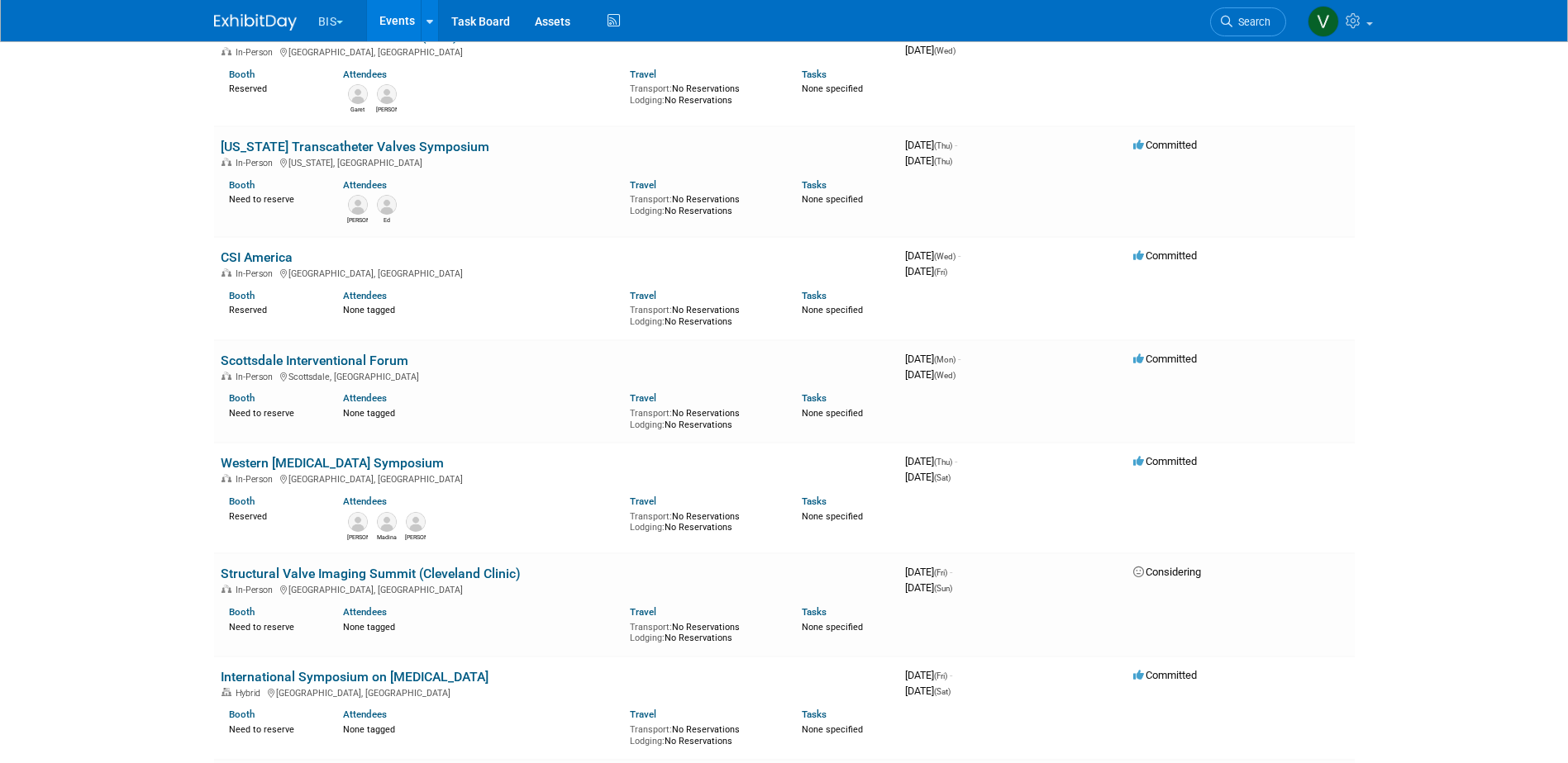
drag, startPoint x: 341, startPoint y: 358, endPoint x: 361, endPoint y: 363, distance: 20.6
click at [341, 358] on link "Scottsdale Interventional Forum" at bounding box center [314, 360] width 187 height 16
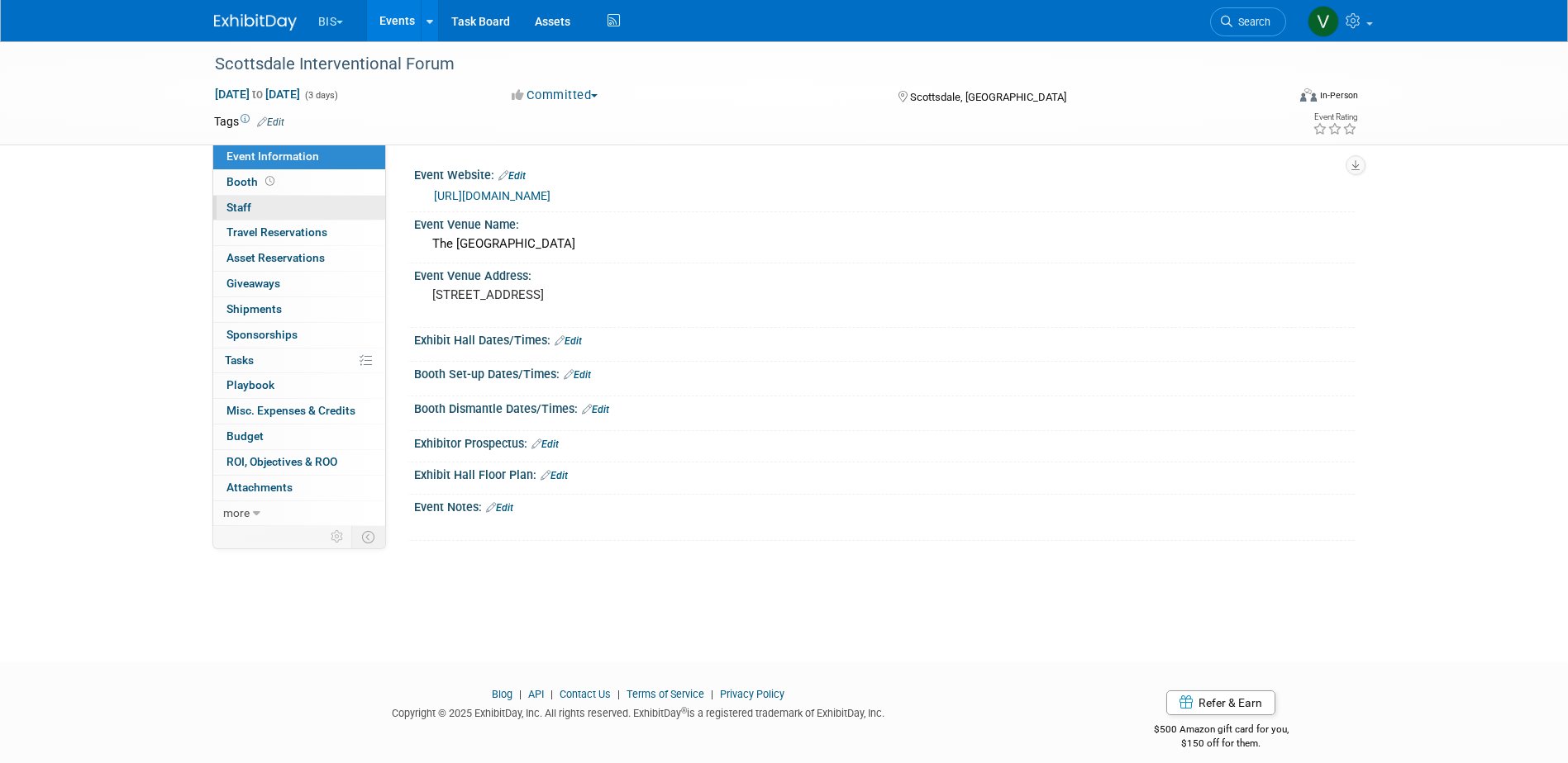
click at [268, 202] on link "0 Staff 0" at bounding box center [299, 208] width 172 height 25
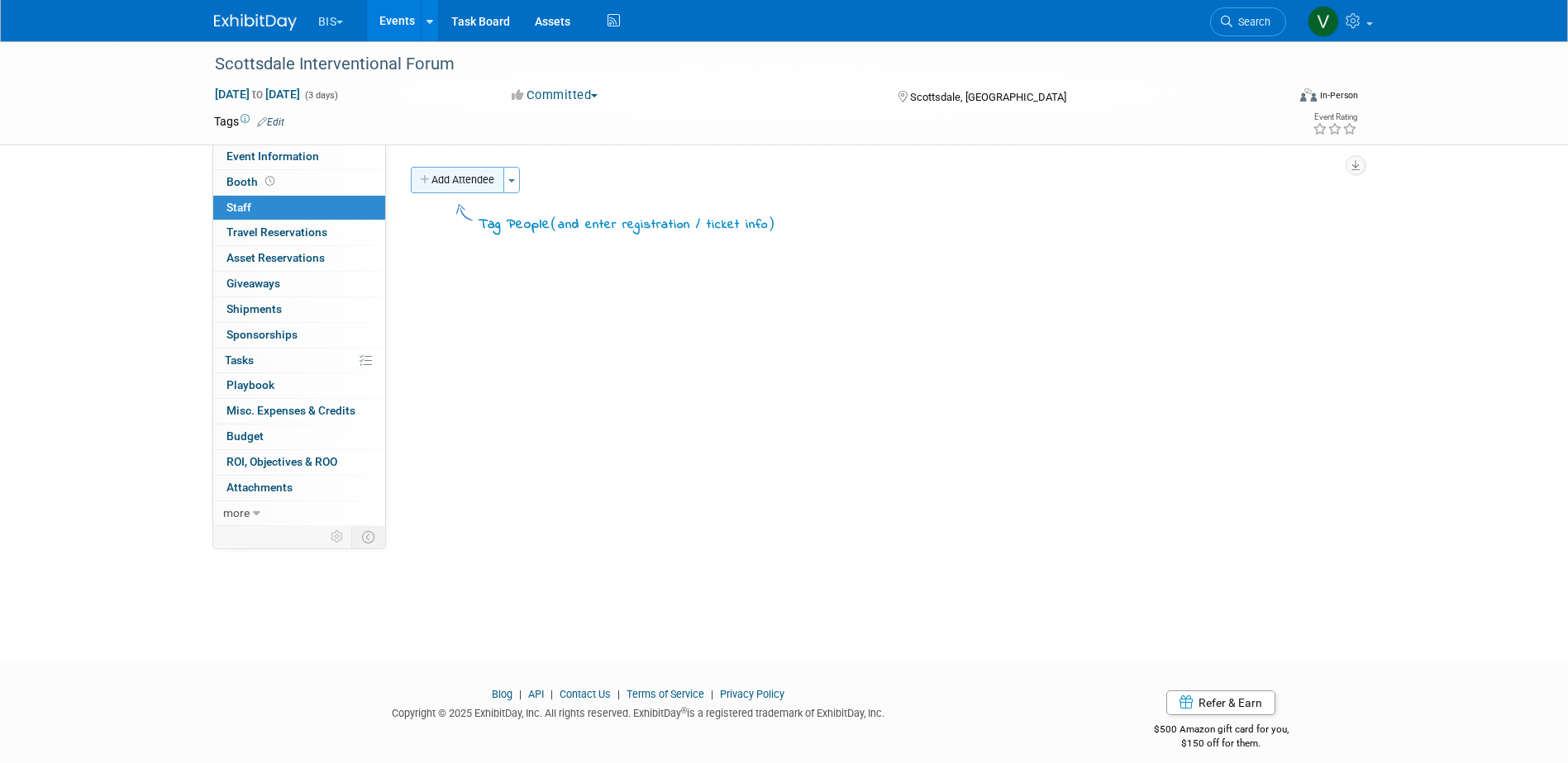
click at [490, 176] on button "Add Attendee" at bounding box center [457, 180] width 93 height 26
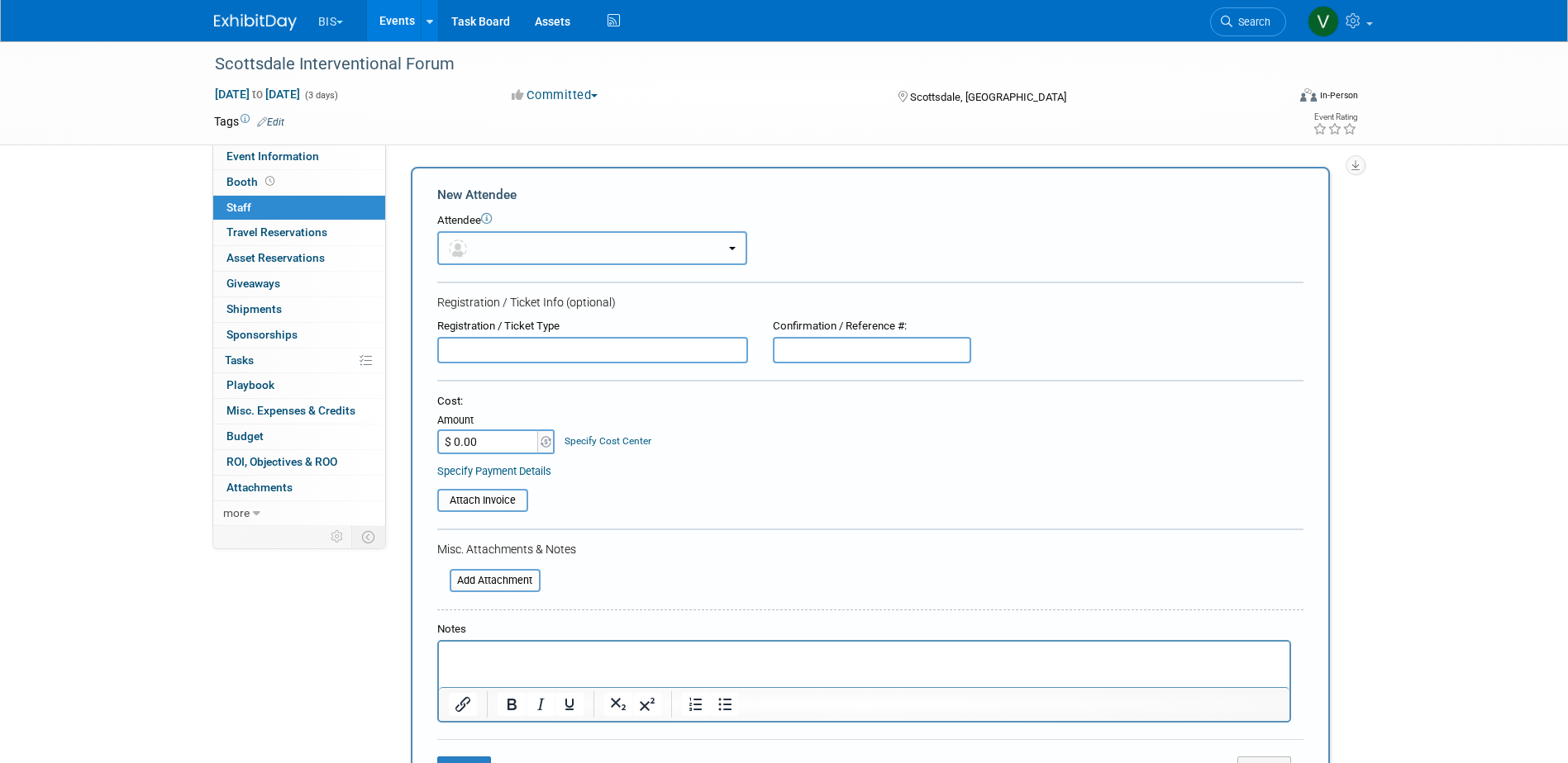
click at [557, 234] on button "button" at bounding box center [592, 248] width 310 height 34
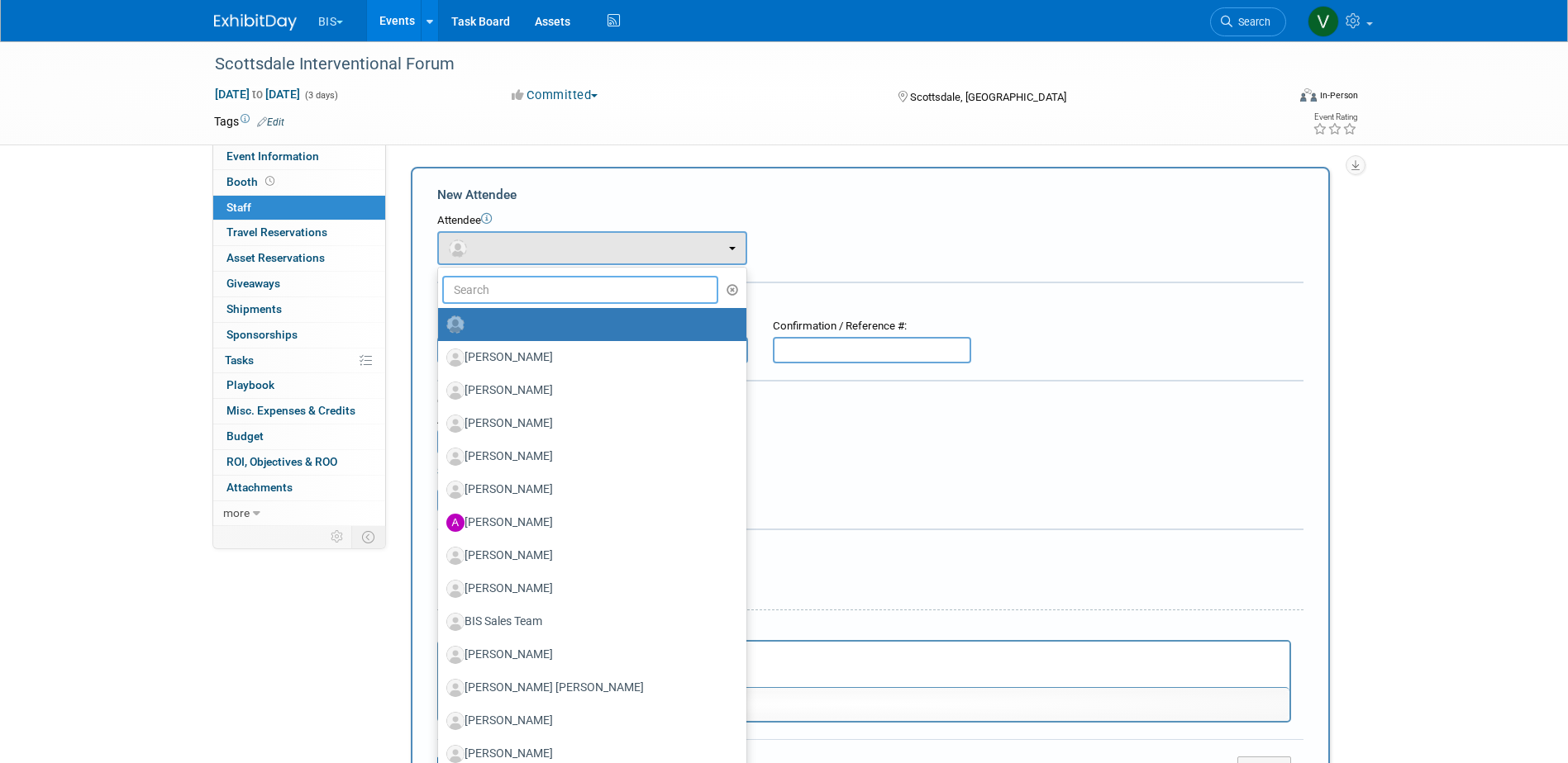
click at [533, 296] on input "text" at bounding box center [581, 290] width 277 height 28
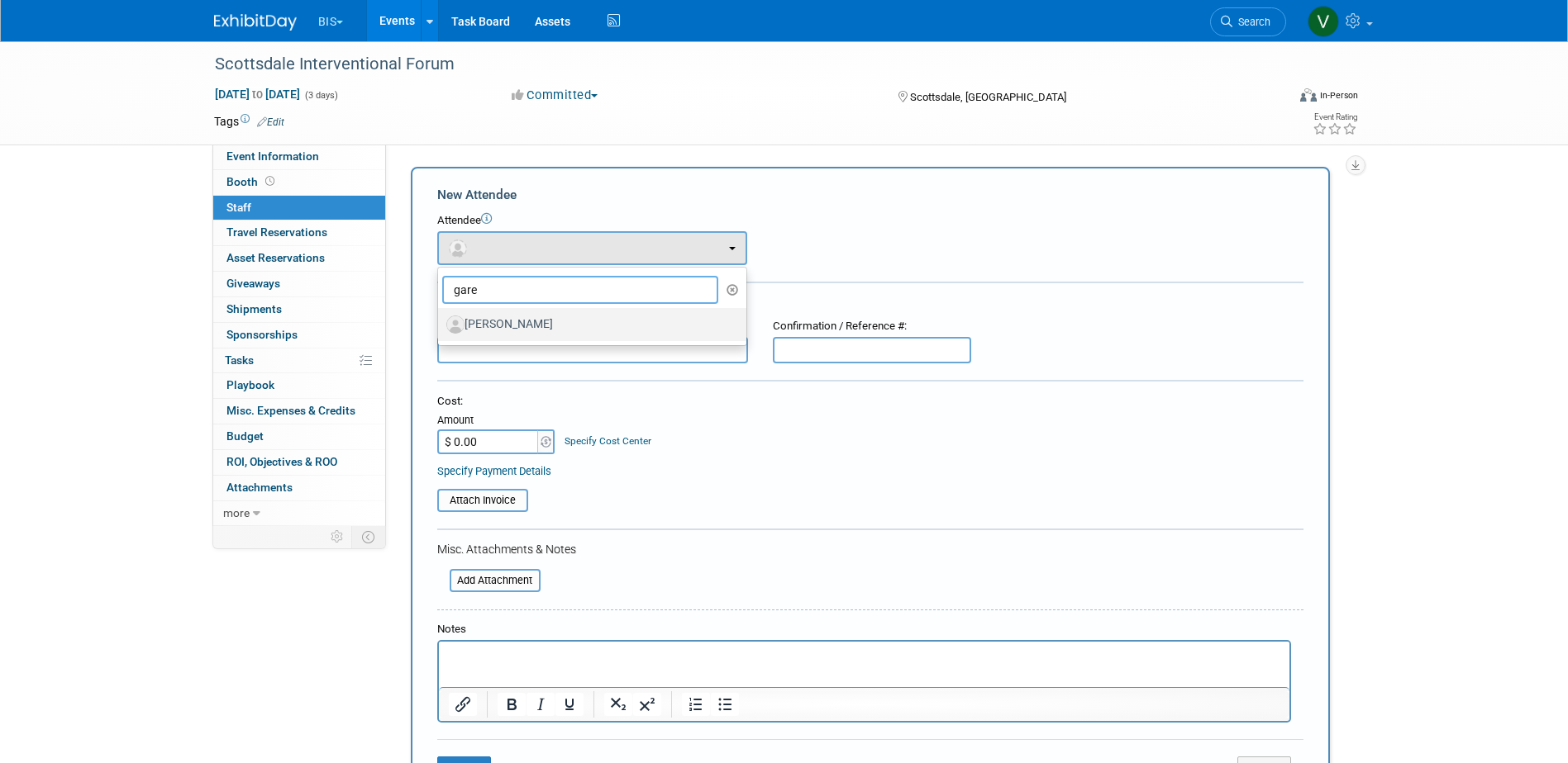
type input "gare"
click at [563, 330] on label "Garet Flake" at bounding box center [588, 324] width 284 height 26
click at [441, 328] on input "Garet Flake" at bounding box center [435, 322] width 11 height 11
select select "5c38e855-dae1-4325-a71e-c2f0c1f16e8e"
select select "4"
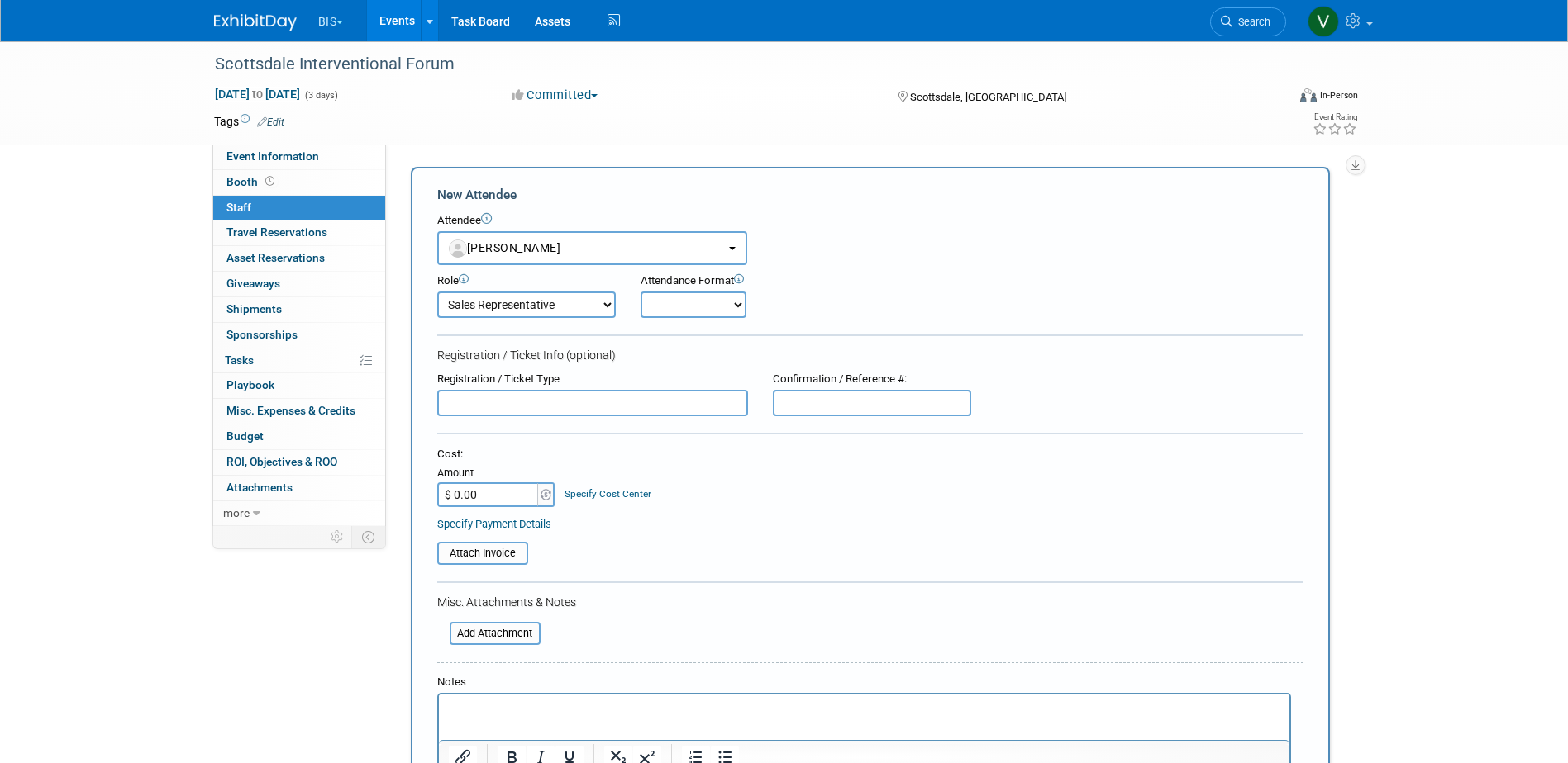
click at [716, 320] on form "New Attendee Attendee <img src="https://www.exhibitday.com/Images/Unassigned-Us…" at bounding box center [870, 515] width 866 height 659
click at [715, 311] on select "Onsite Remote" at bounding box center [694, 304] width 106 height 26
select select "1"
click at [641, 291] on select "Onsite Remote" at bounding box center [694, 304] width 106 height 26
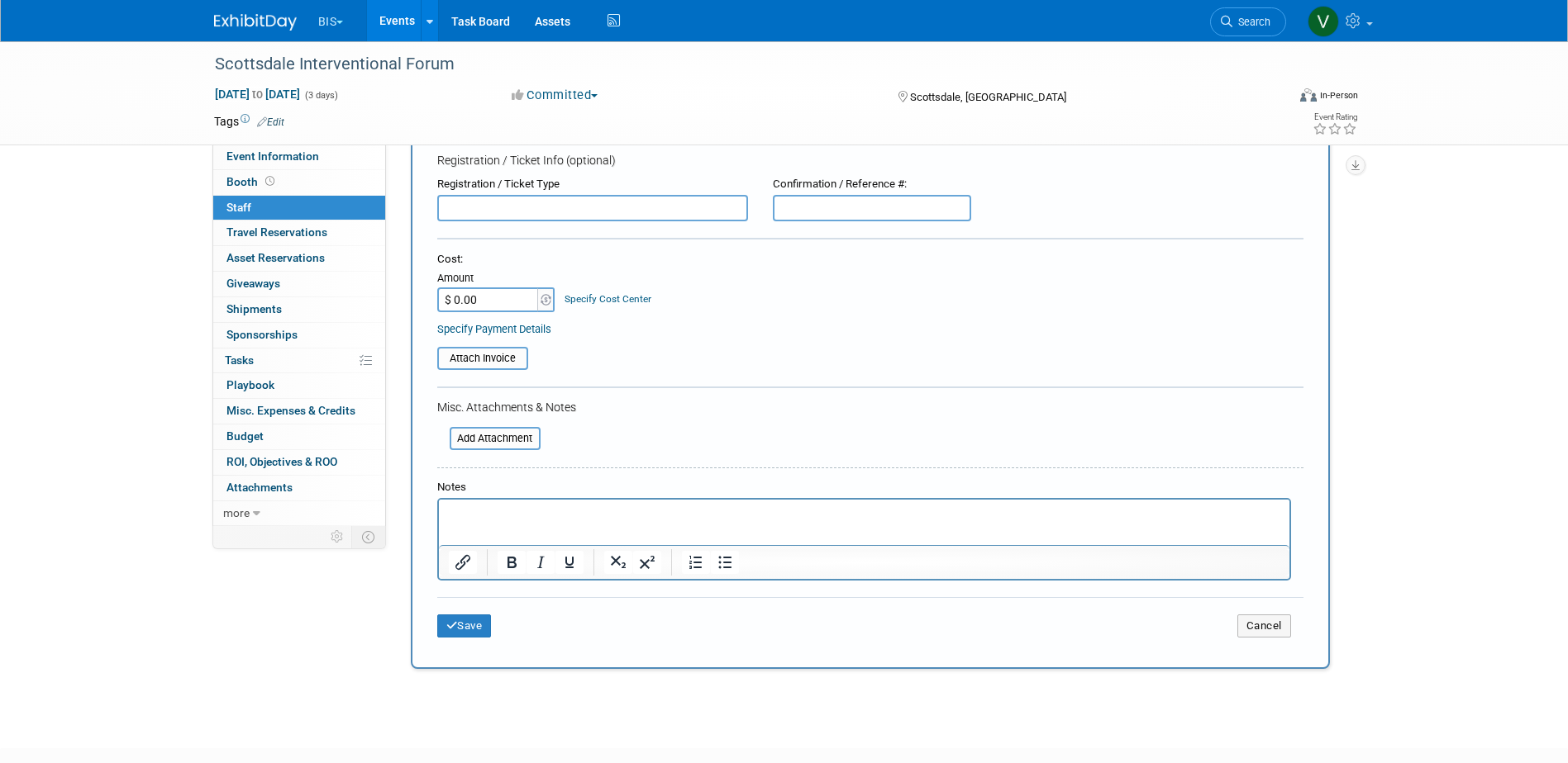
scroll to position [248, 0]
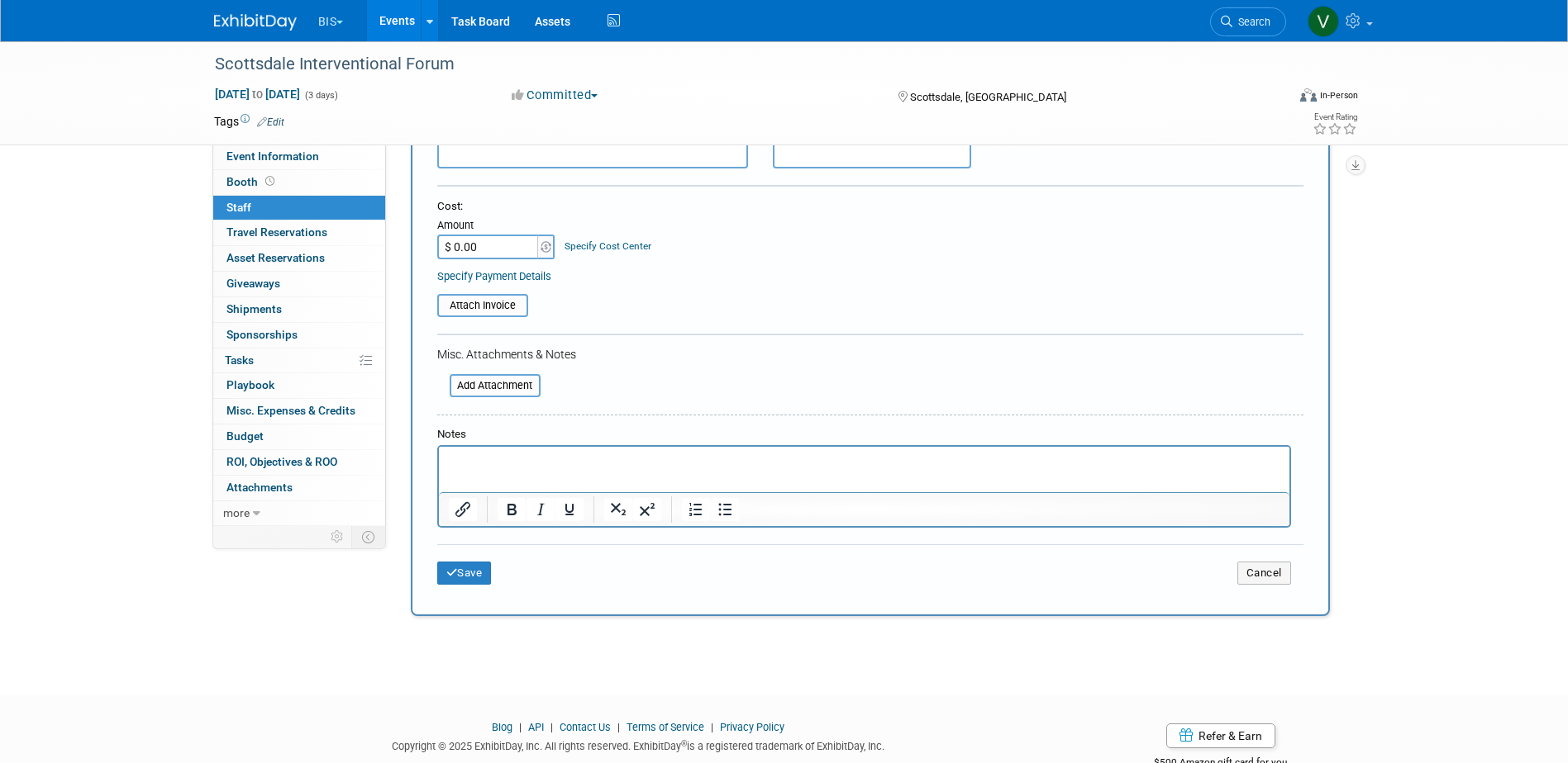
click at [489, 470] on html at bounding box center [863, 458] width 851 height 24
click at [552, 462] on p "Garet wants to participate and attend" at bounding box center [863, 462] width 831 height 17
click at [530, 459] on p "Garet wants to and attend" at bounding box center [863, 462] width 831 height 17
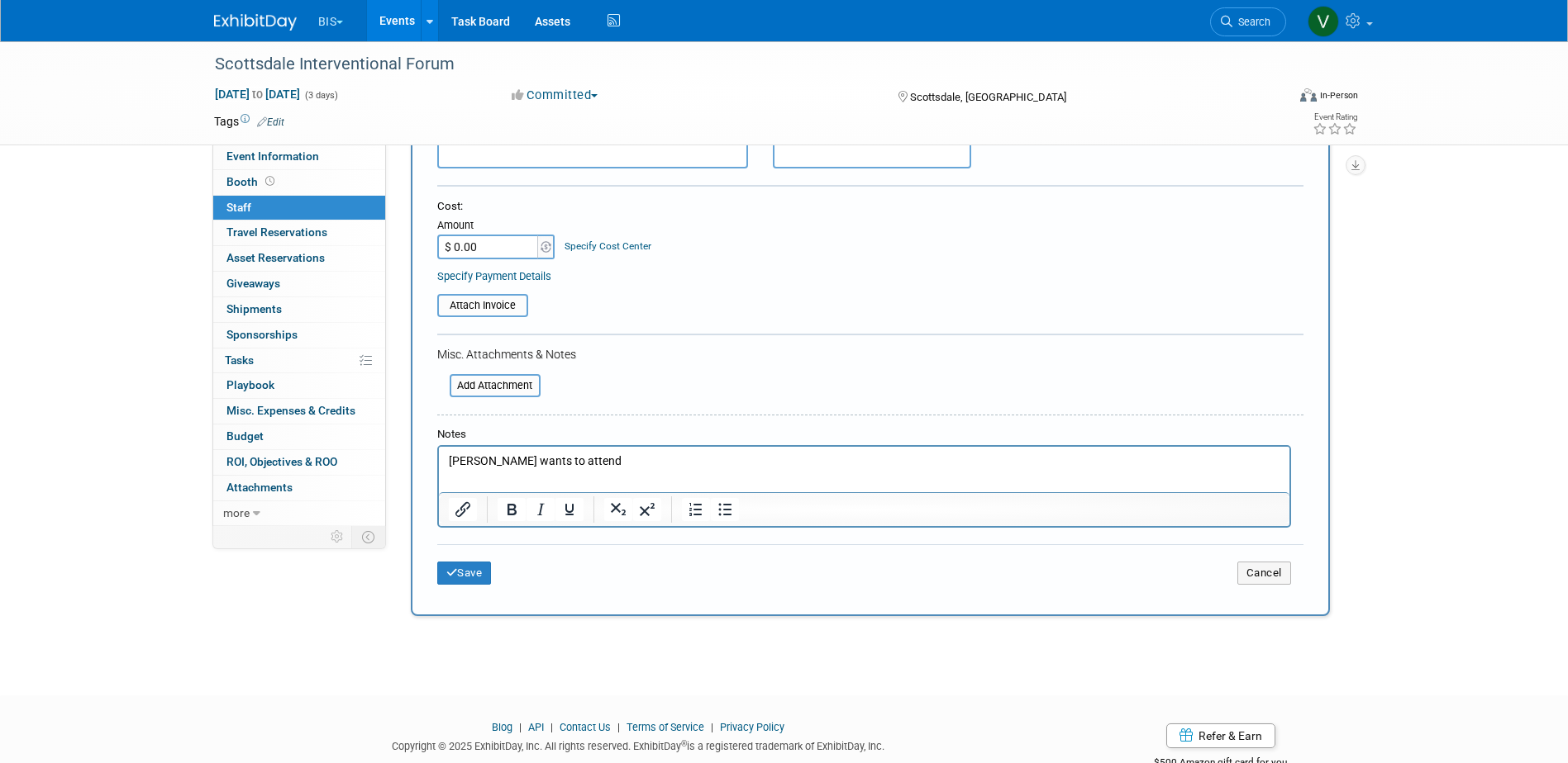
click at [448, 461] on p "Garet wants to attend" at bounding box center [863, 462] width 831 height 17
click at [1010, 452] on html "Reached out to Garet about if he is interested in attending the 2026 meeting, a…" at bounding box center [863, 458] width 851 height 24
click at [995, 457] on p "Reached out to Garet about if he is interested in attending the 2026 meeting, a…" at bounding box center [863, 462] width 831 height 17
click at [991, 459] on p "Reached out to Garet about if he is interested in attending the 2026 meeting, a…" at bounding box center [863, 462] width 831 height 17
click at [486, 567] on button "Save" at bounding box center [464, 573] width 55 height 24
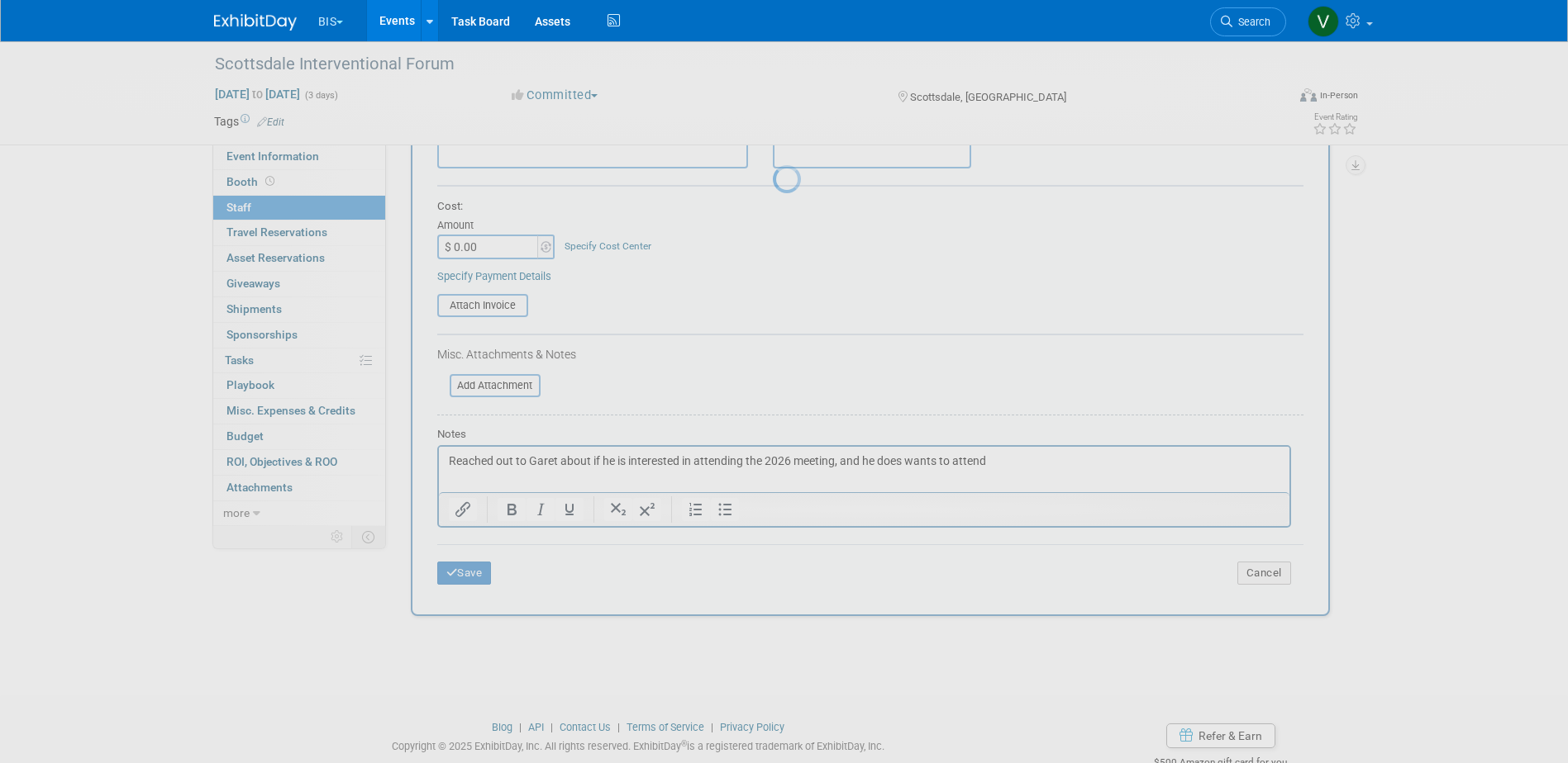
scroll to position [15, 0]
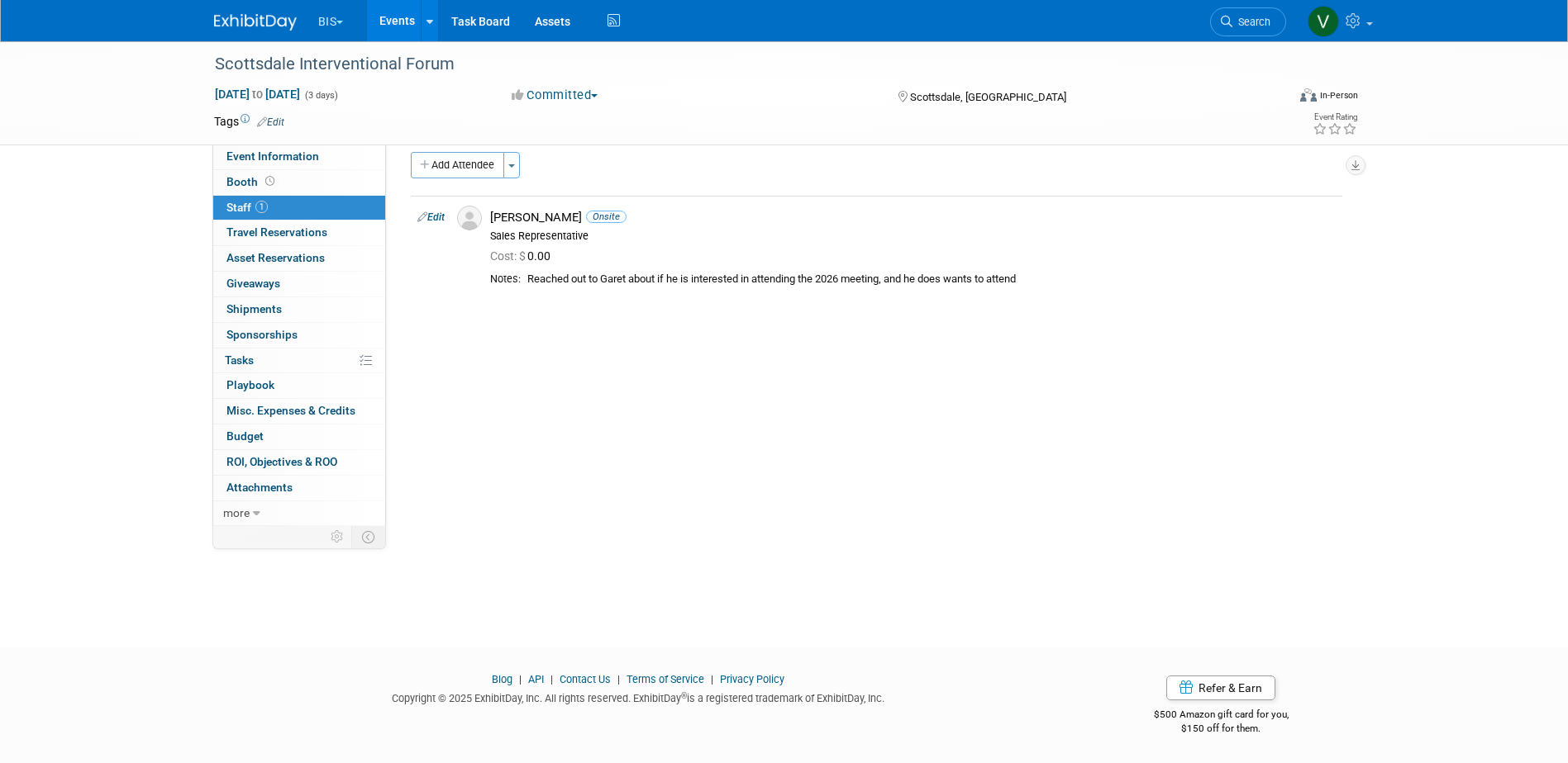
click at [397, 24] on link "Events" at bounding box center [397, 20] width 60 height 41
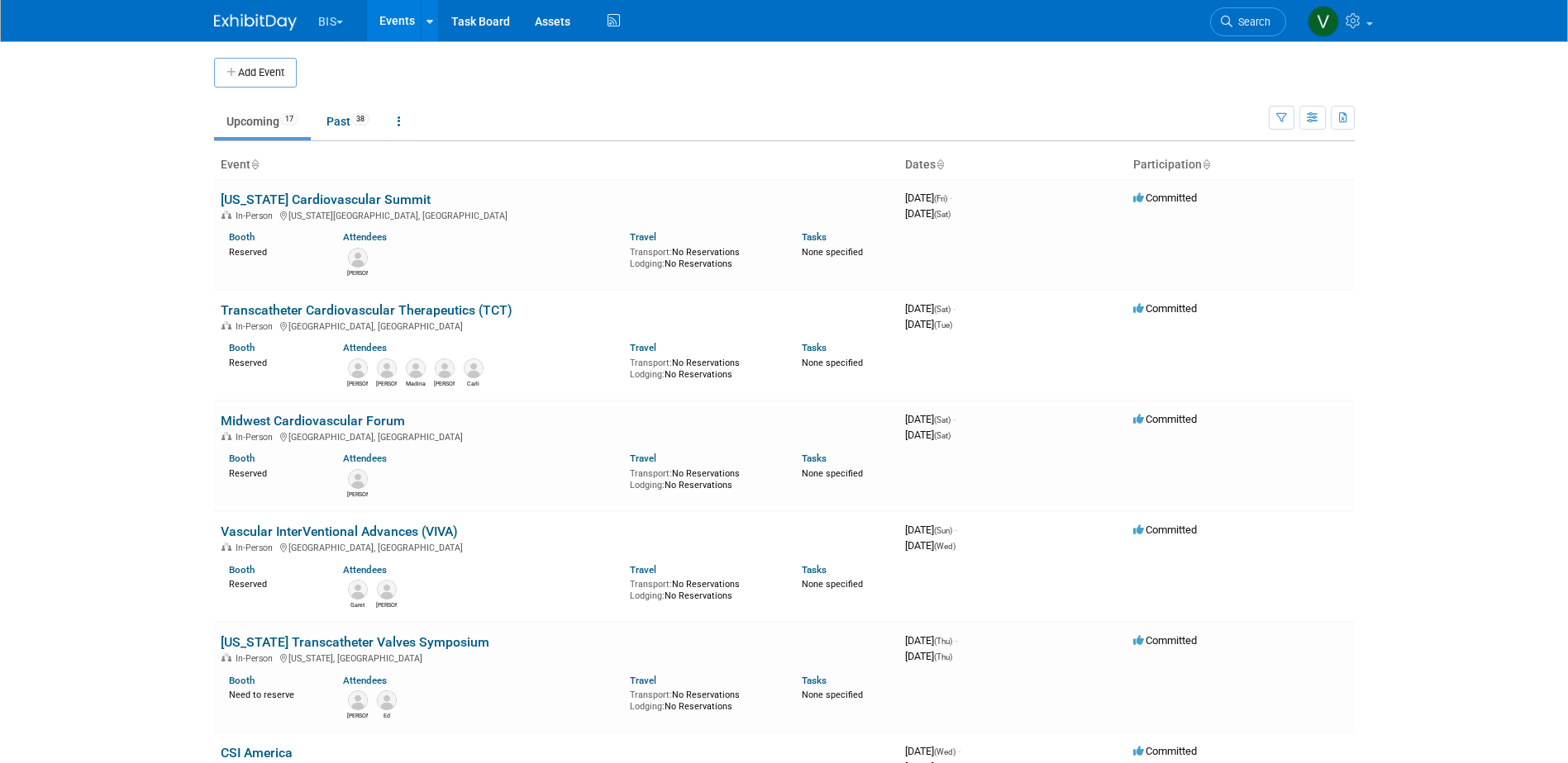
click at [161, 418] on body "BIS Explore: My Workspaces 3 Go to Workspace: Aesculap [PERSON_NAME] BIS Events…" at bounding box center [784, 381] width 1568 height 763
